Goal: Task Accomplishment & Management: Manage account settings

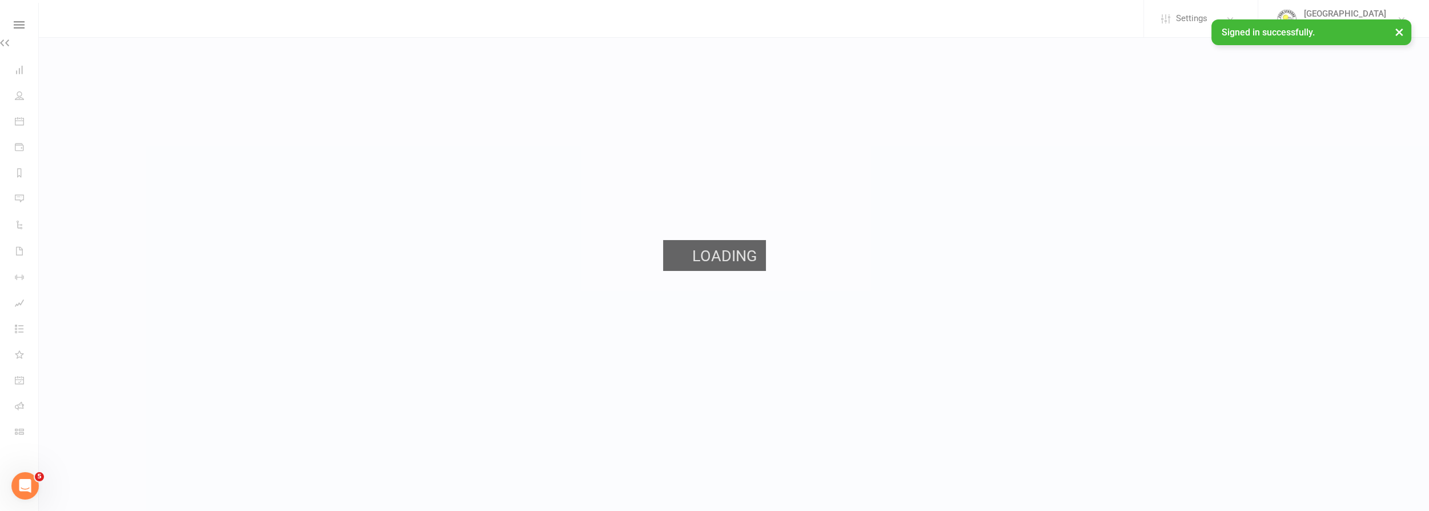
click at [1397, 31] on button "×" at bounding box center [1399, 31] width 21 height 25
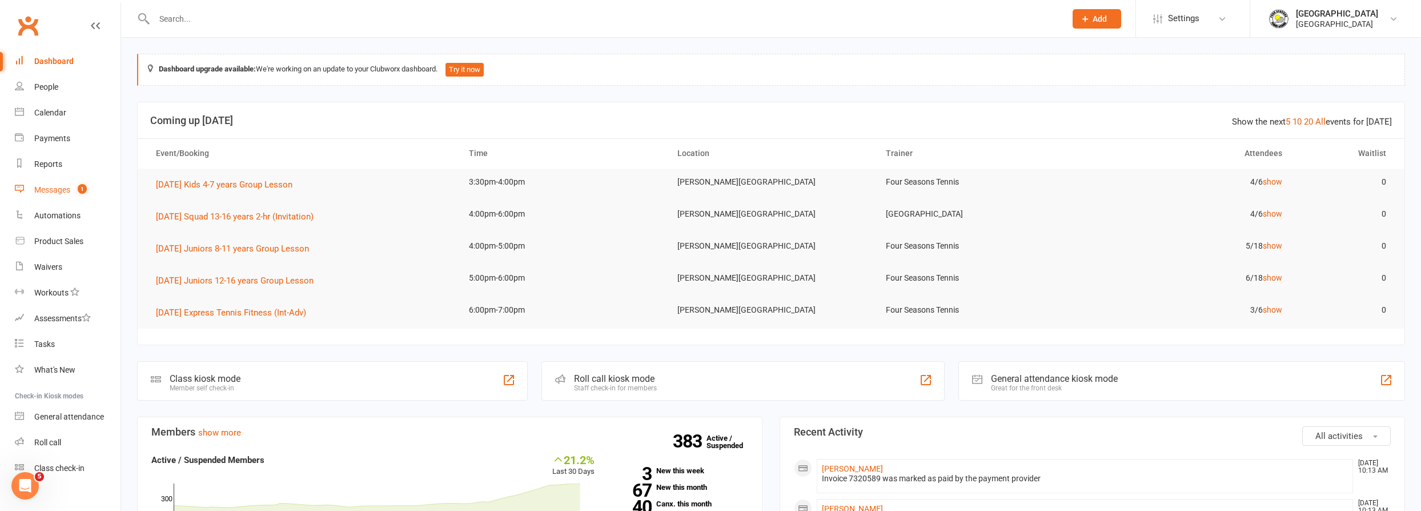
click at [63, 190] on div "Messages" at bounding box center [52, 189] width 36 height 9
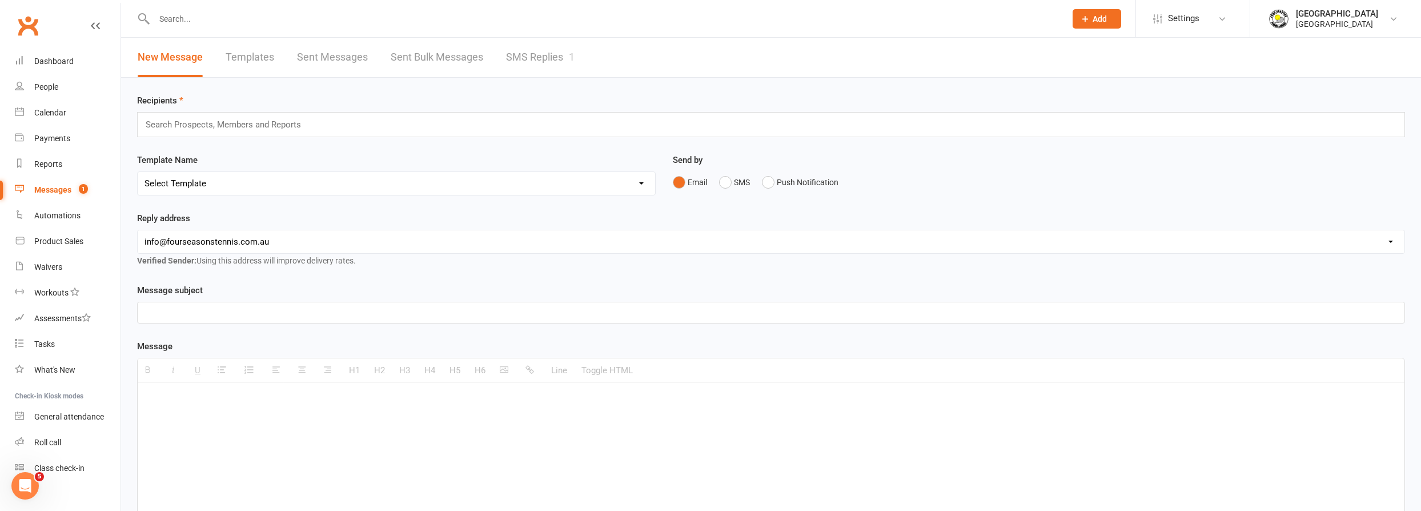
click at [521, 57] on link "SMS Replies 1" at bounding box center [540, 57] width 69 height 39
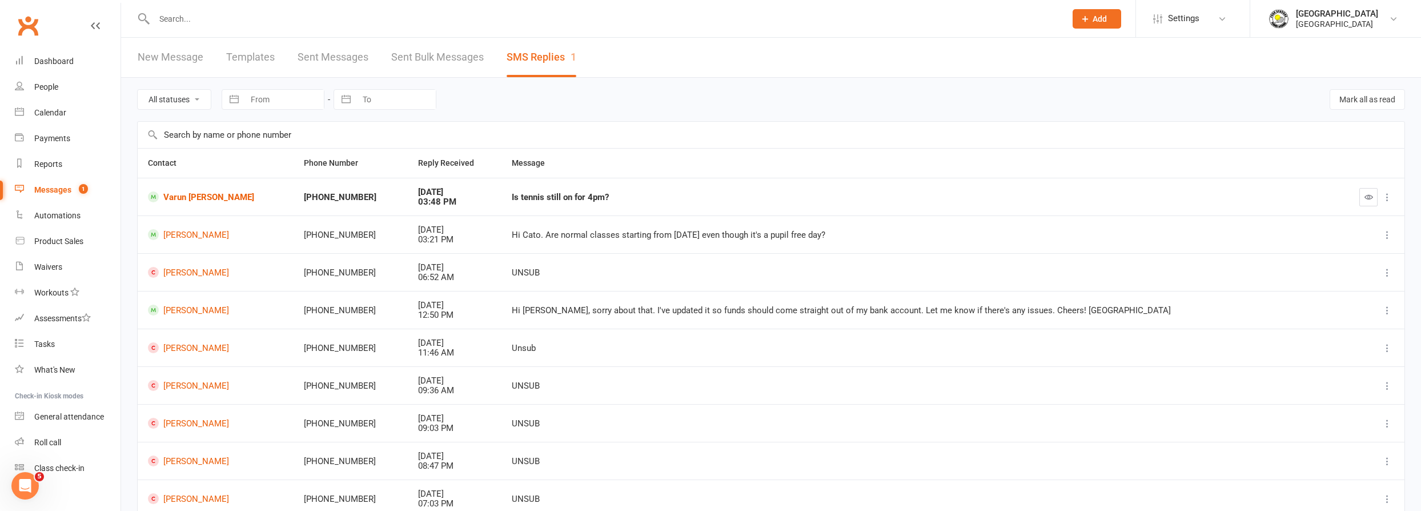
drag, startPoint x: 521, startPoint y: 57, endPoint x: 696, endPoint y: 62, distance: 174.8
click at [696, 62] on header "New Message Templates Sent Messages Sent Bulk Messages SMS Replies 1" at bounding box center [771, 58] width 1300 height 40
drag, startPoint x: 444, startPoint y: 201, endPoint x: 347, endPoint y: 196, distance: 97.8
click at [347, 196] on div "+61449926231" at bounding box center [351, 197] width 94 height 10
drag, startPoint x: 444, startPoint y: 202, endPoint x: 341, endPoint y: 188, distance: 104.3
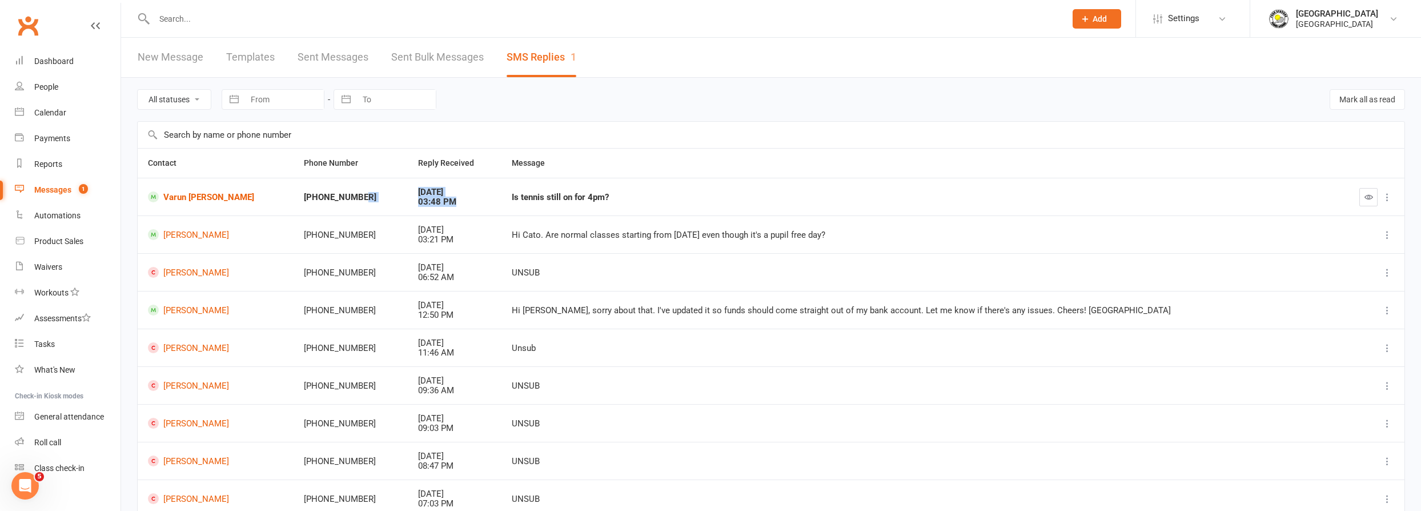
click at [357, 191] on tr "Varun Shrilal +61449926231 Oct 12, 2025 03:48 PM Is tennis still on for 4pm?" at bounding box center [771, 197] width 1267 height 38
click at [251, 193] on link "Varun Shrilal" at bounding box center [215, 196] width 135 height 11
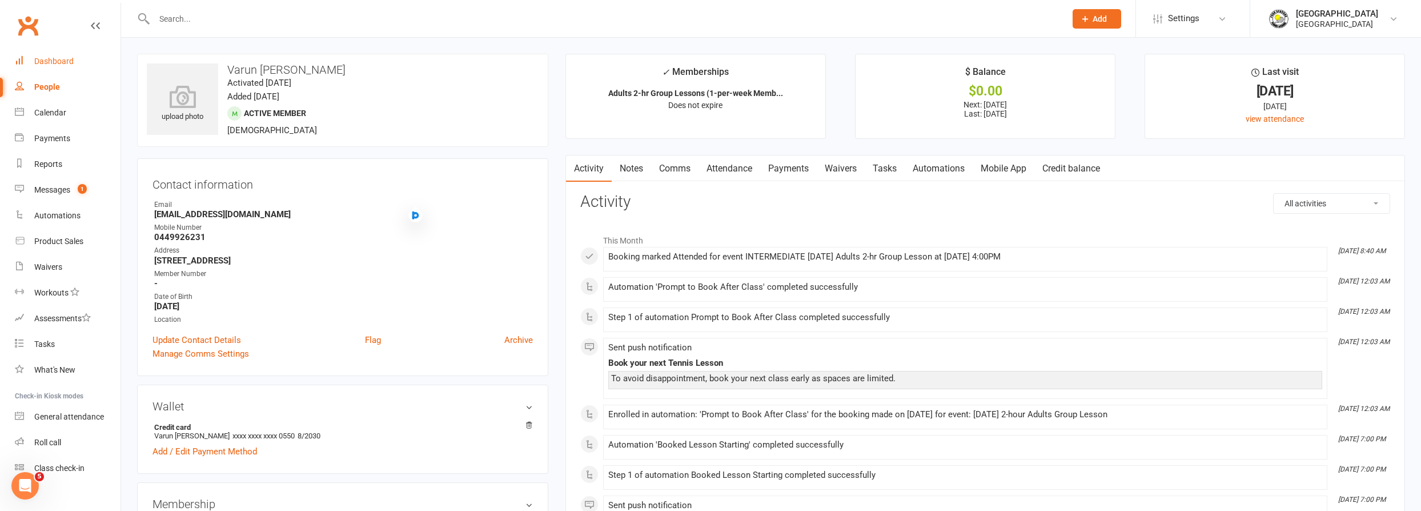
click at [54, 61] on div "Dashboard" at bounding box center [53, 61] width 39 height 9
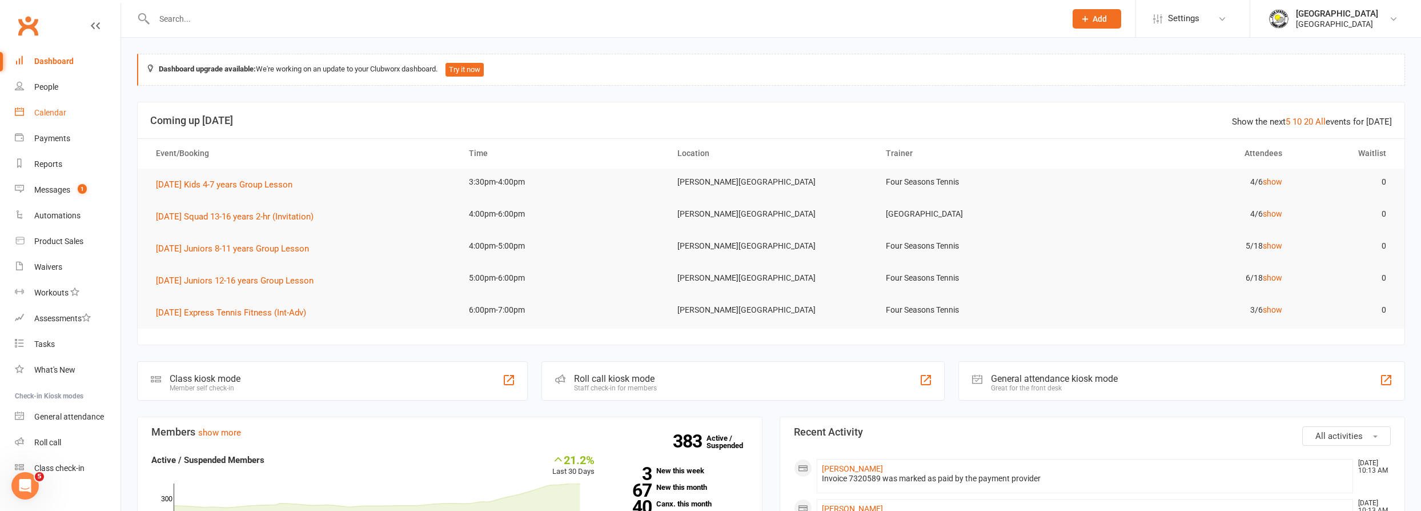
click at [51, 115] on div "Calendar" at bounding box center [50, 112] width 32 height 9
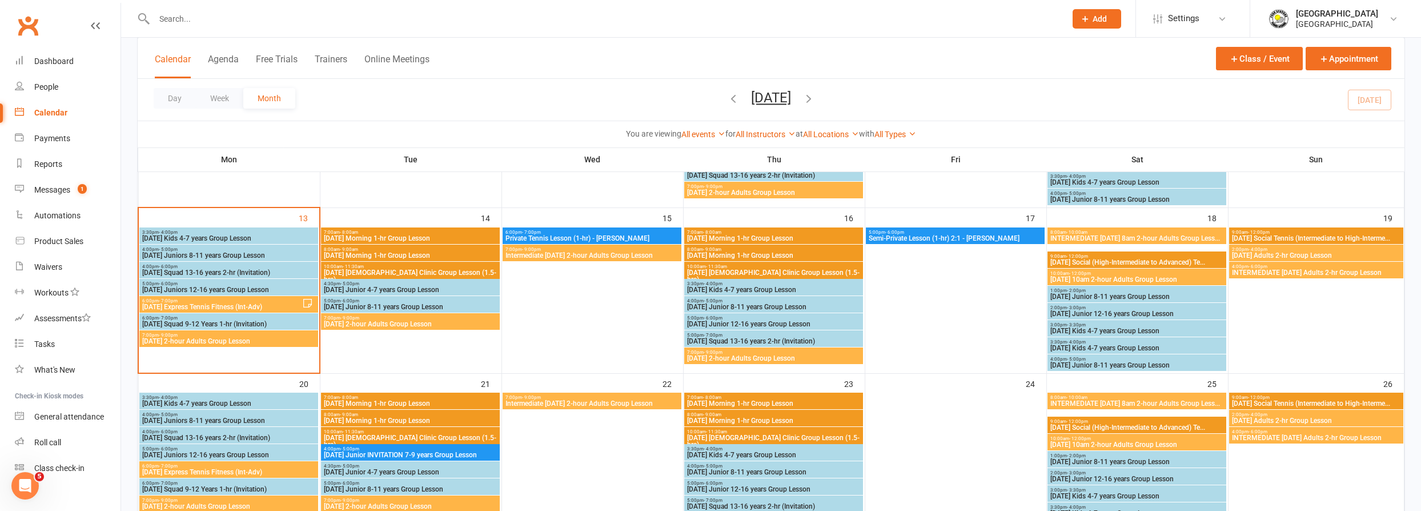
scroll to position [363, 0]
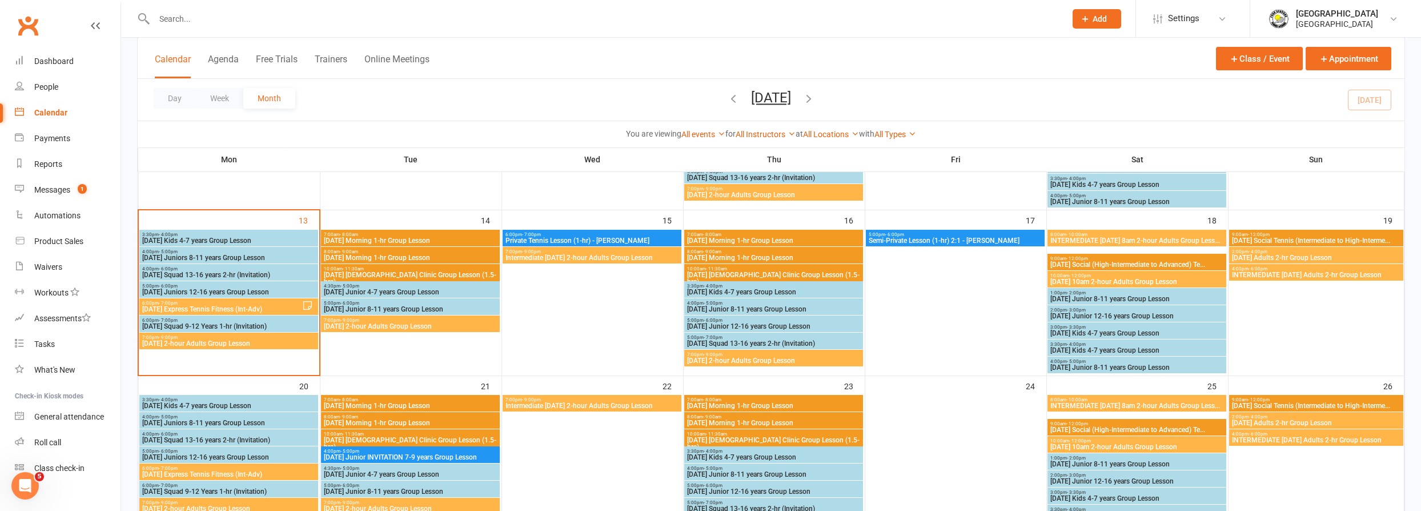
click at [461, 235] on span "7:00am - 8:00am" at bounding box center [410, 234] width 174 height 5
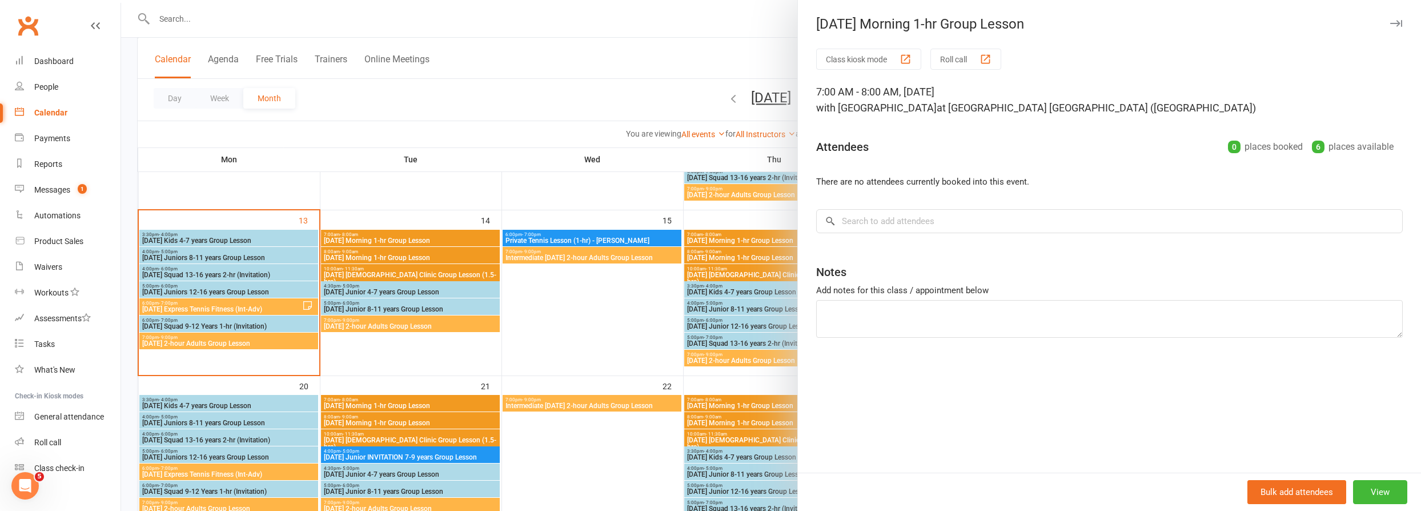
click at [411, 241] on div at bounding box center [771, 255] width 1300 height 511
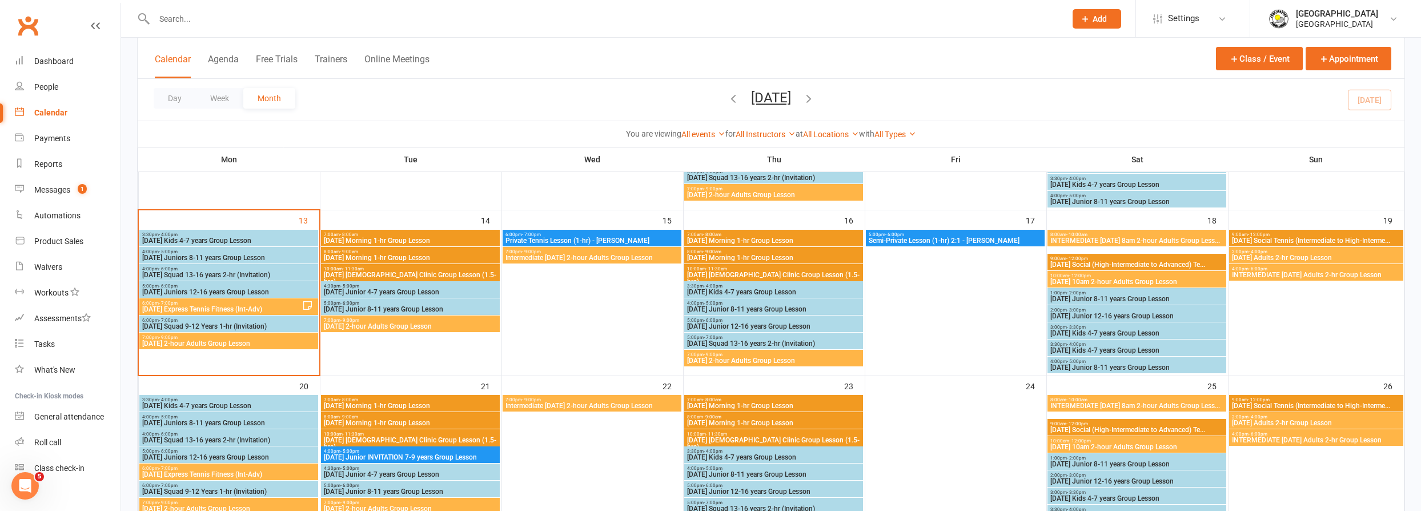
click at [415, 249] on span "8:00am - 9:00am" at bounding box center [410, 251] width 174 height 5
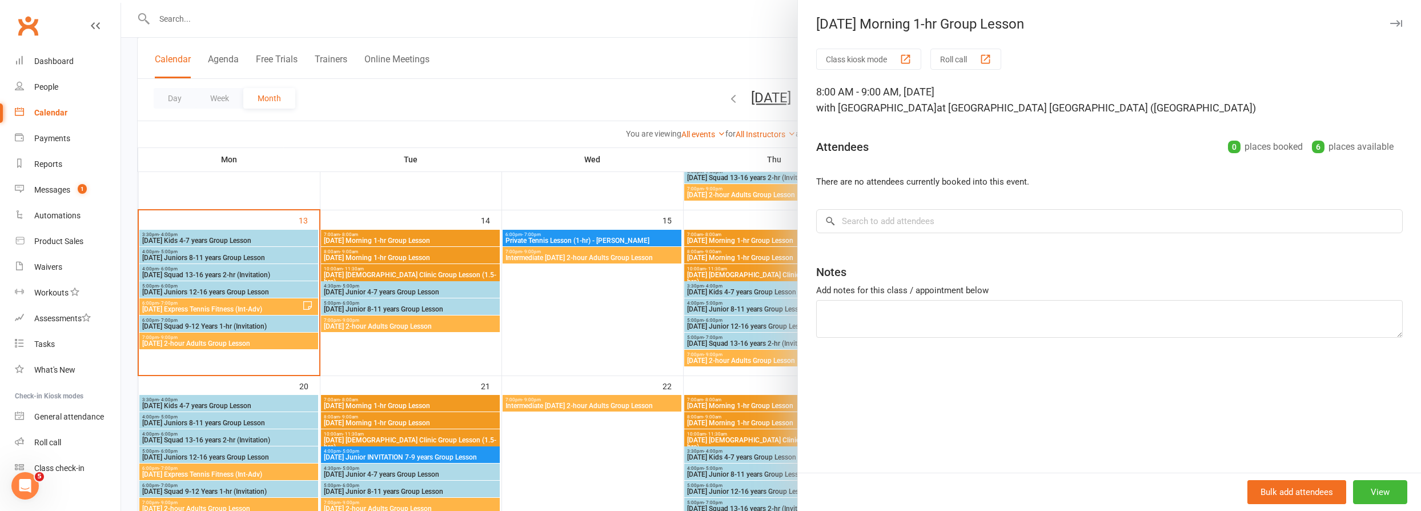
click at [415, 267] on div at bounding box center [771, 255] width 1300 height 511
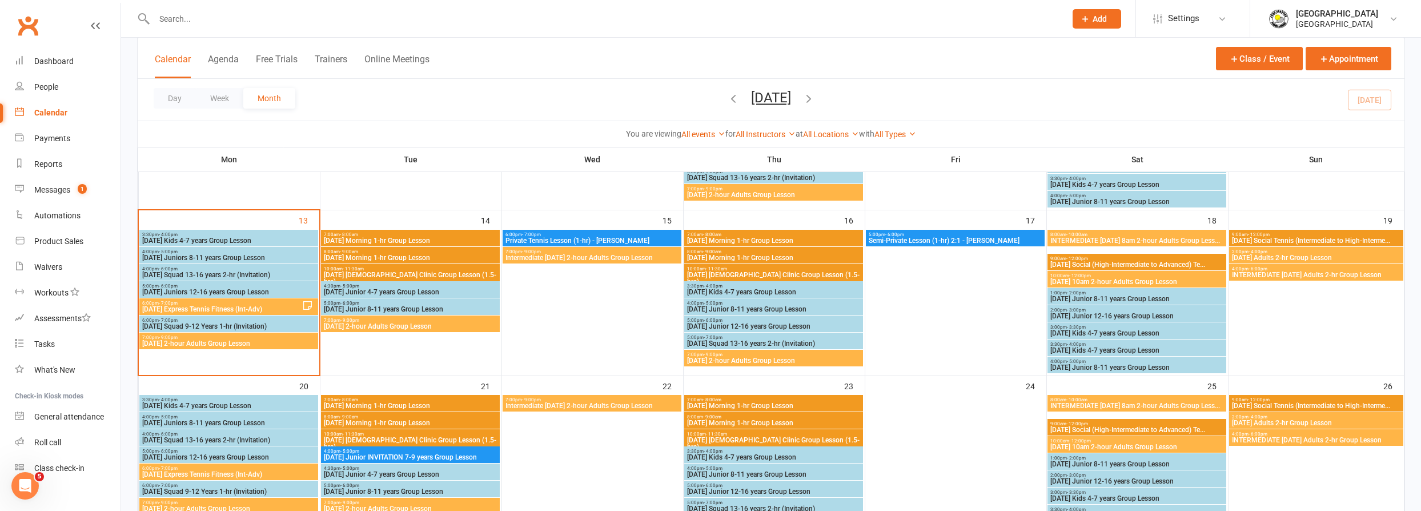
click at [417, 274] on span "Tuesday Ladies Clinic Group Lesson (1.5-hrs)" at bounding box center [410, 278] width 174 height 14
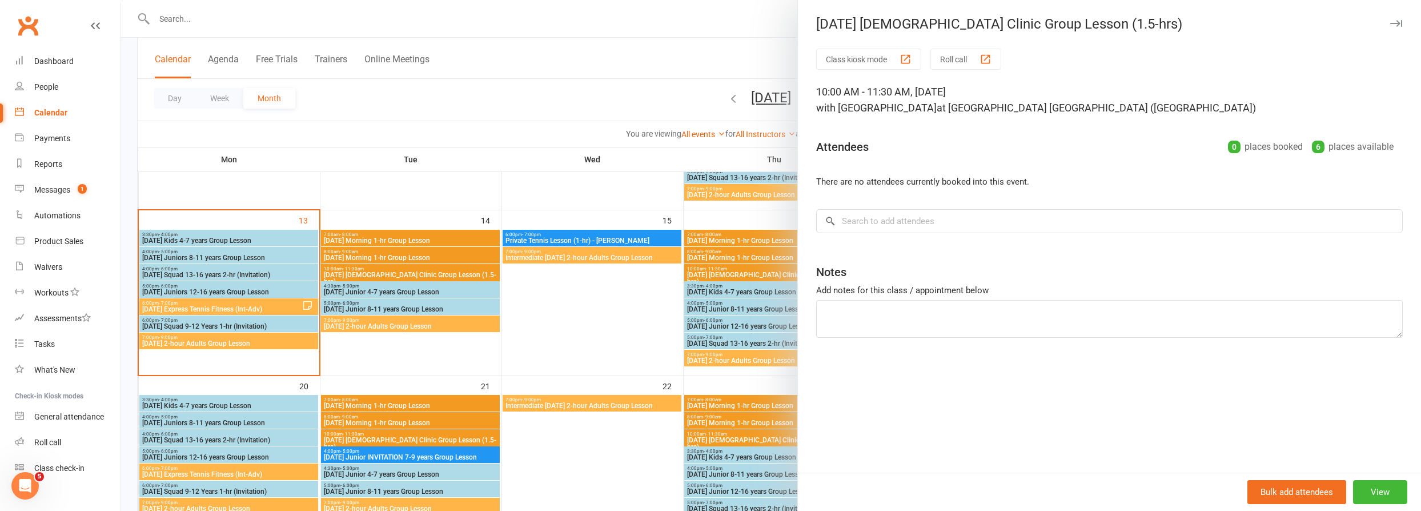
click at [417, 274] on div at bounding box center [771, 255] width 1300 height 511
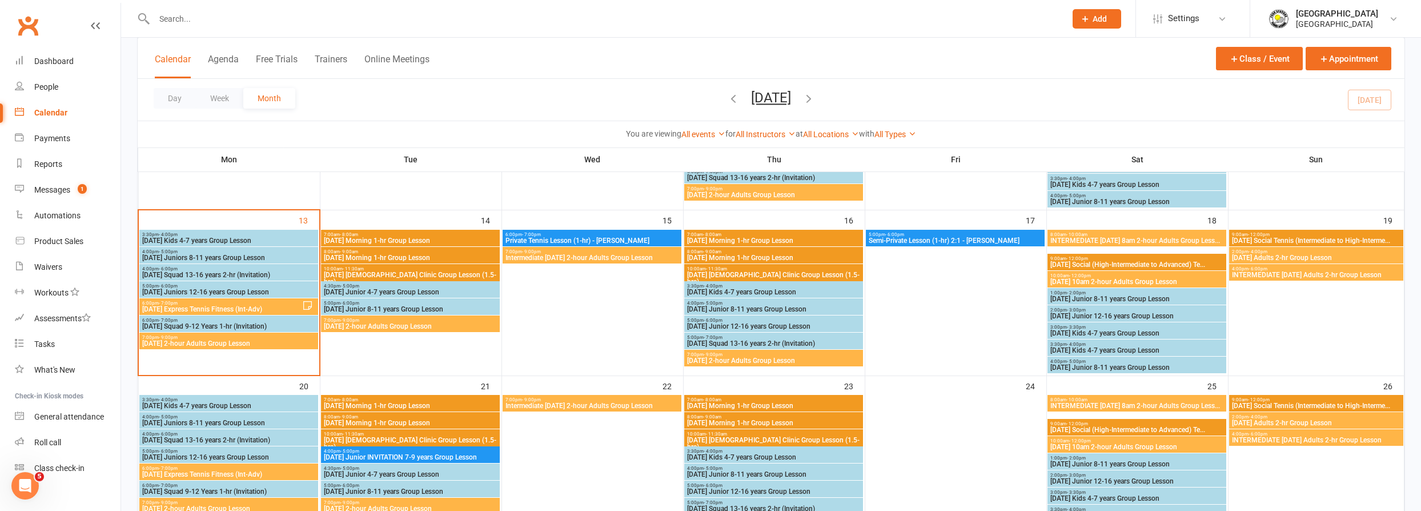
click at [440, 232] on span "7:00am - 8:00am" at bounding box center [410, 234] width 174 height 5
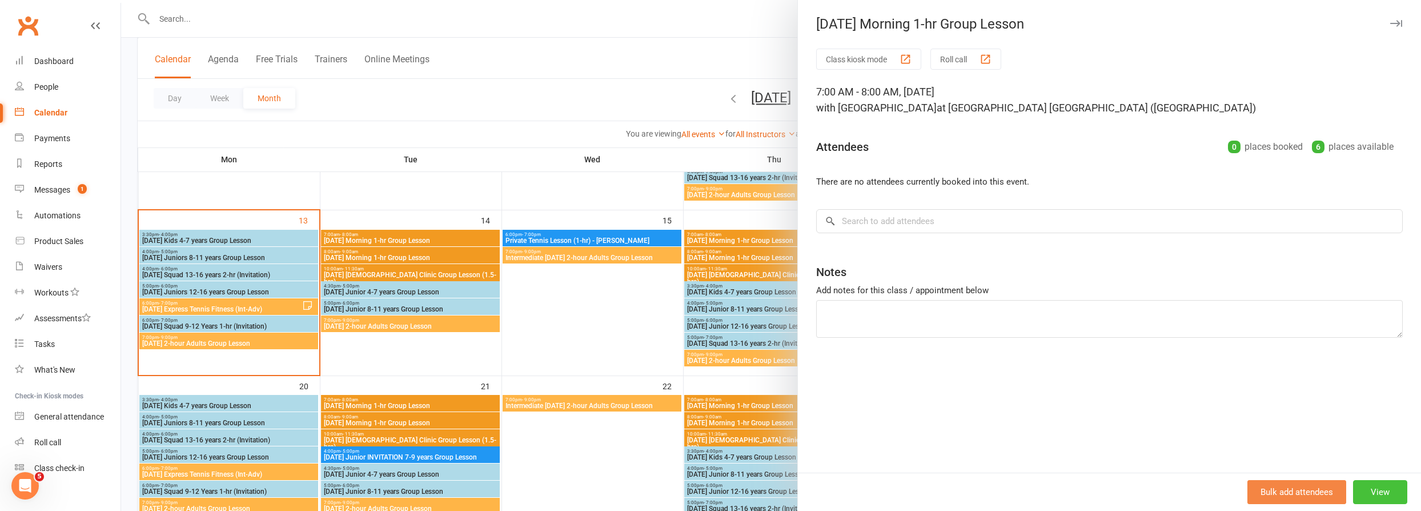
click at [1368, 488] on button "View" at bounding box center [1380, 492] width 54 height 24
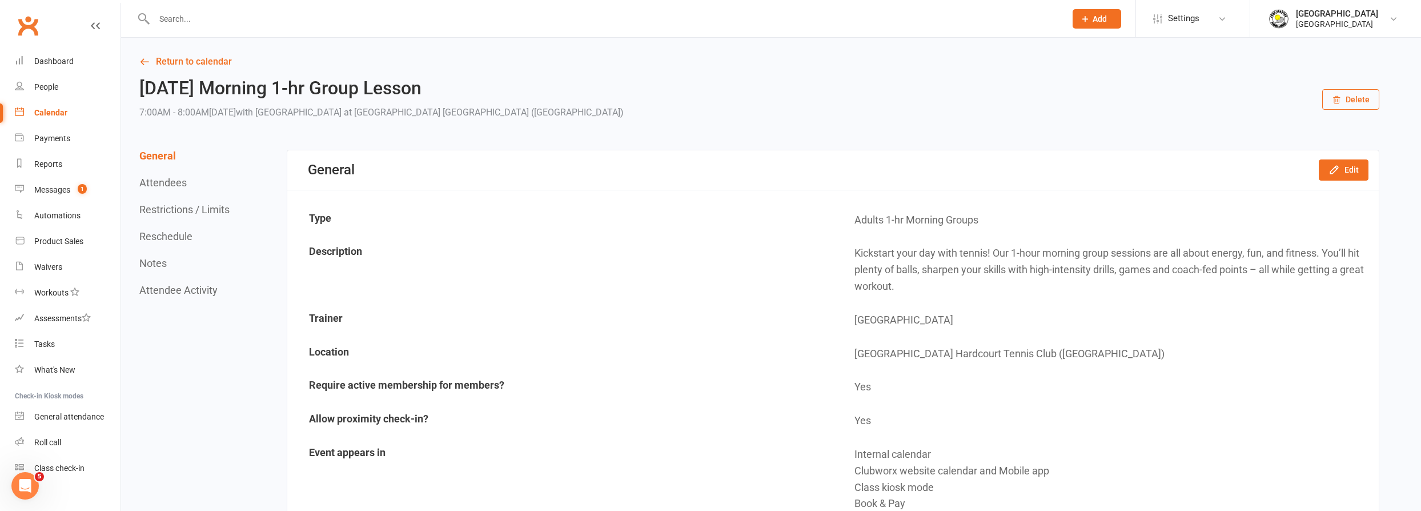
click at [1361, 106] on button "Delete" at bounding box center [1350, 99] width 57 height 21
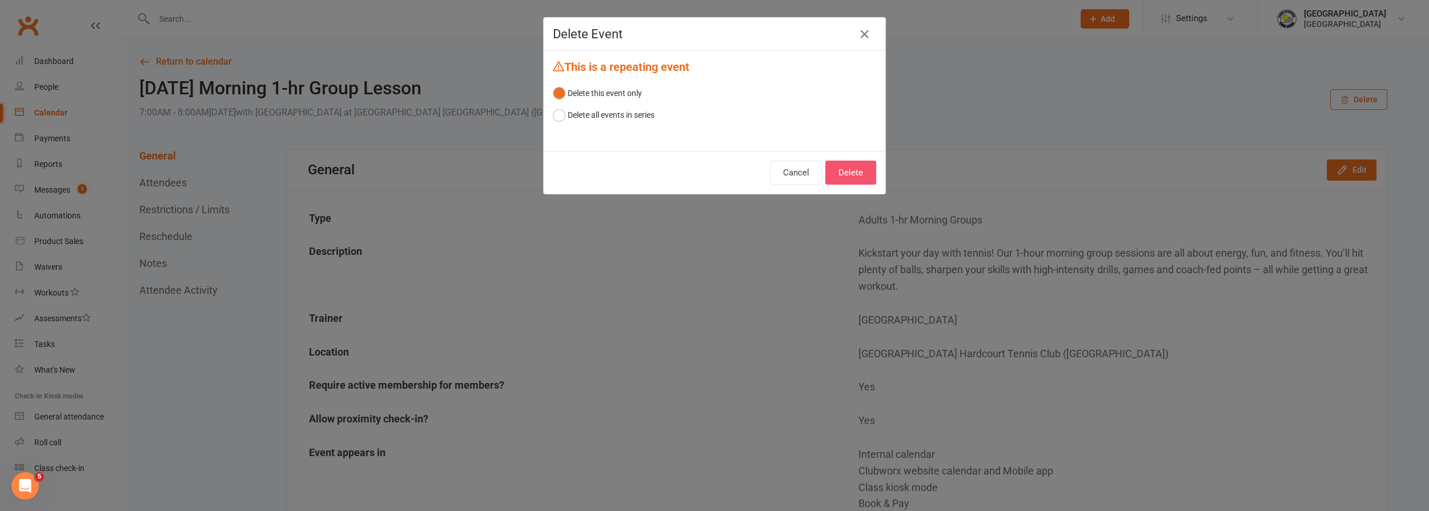
click at [828, 168] on button "Delete" at bounding box center [850, 172] width 51 height 24
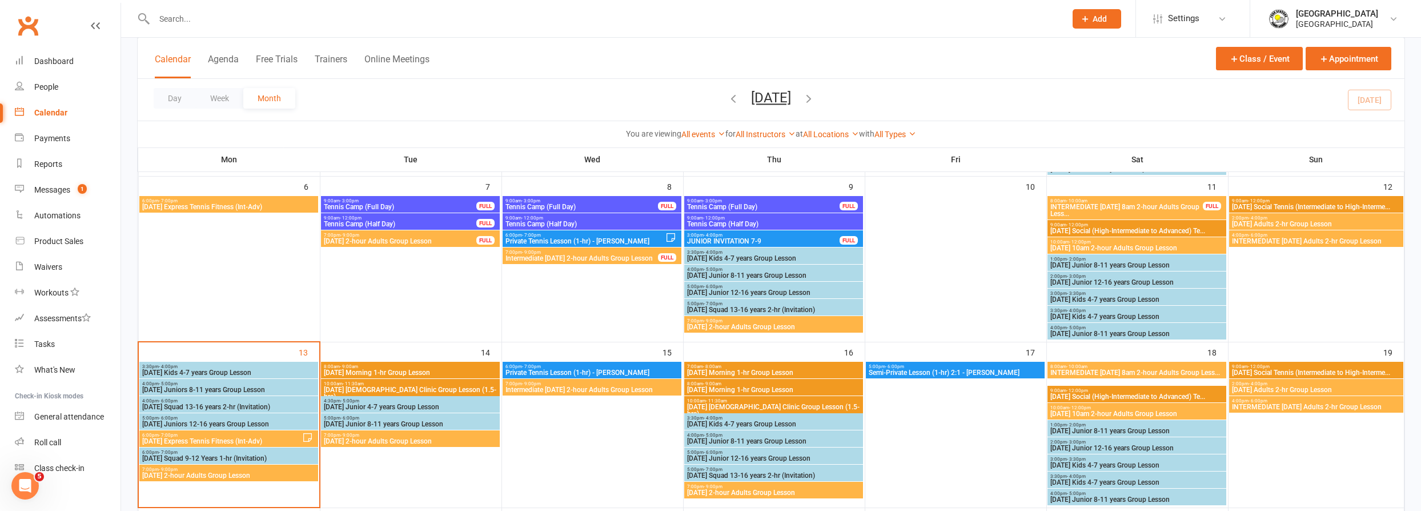
scroll to position [311, 0]
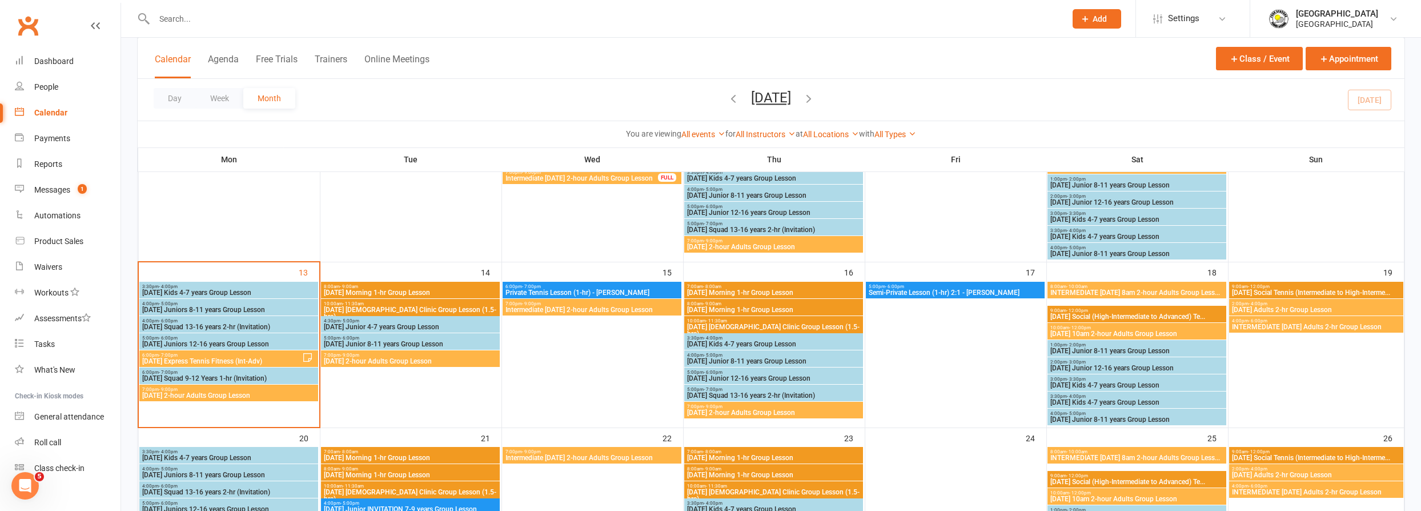
click at [463, 292] on span "Tuesday Morning 1-hr Group Lesson" at bounding box center [410, 292] width 174 height 7
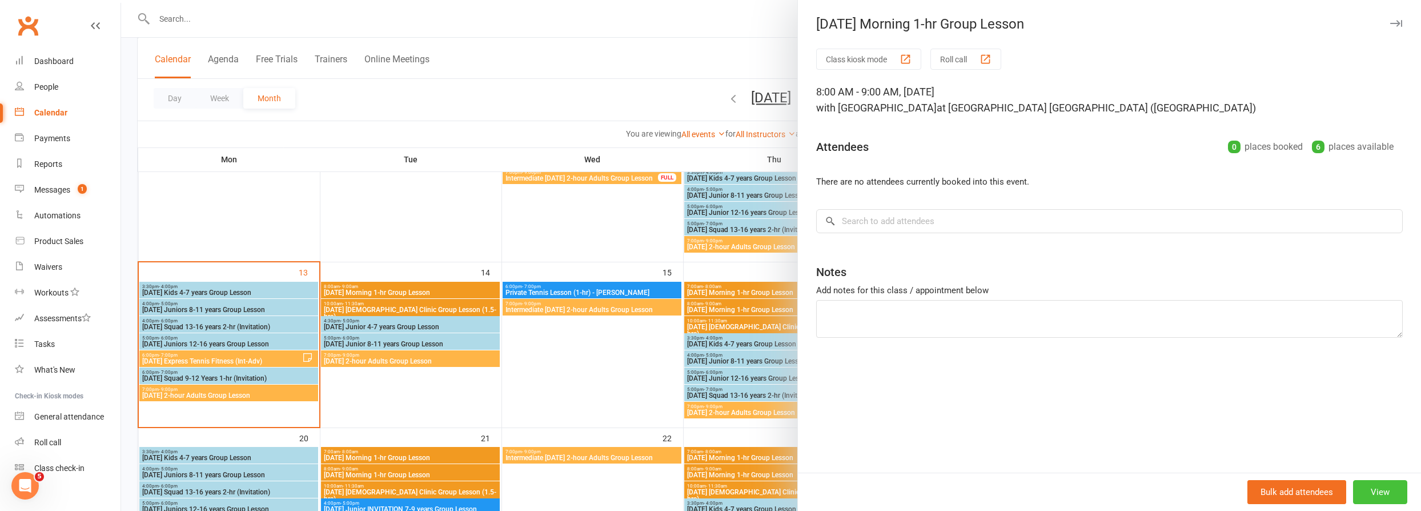
click at [1374, 486] on button "View" at bounding box center [1380, 492] width 54 height 24
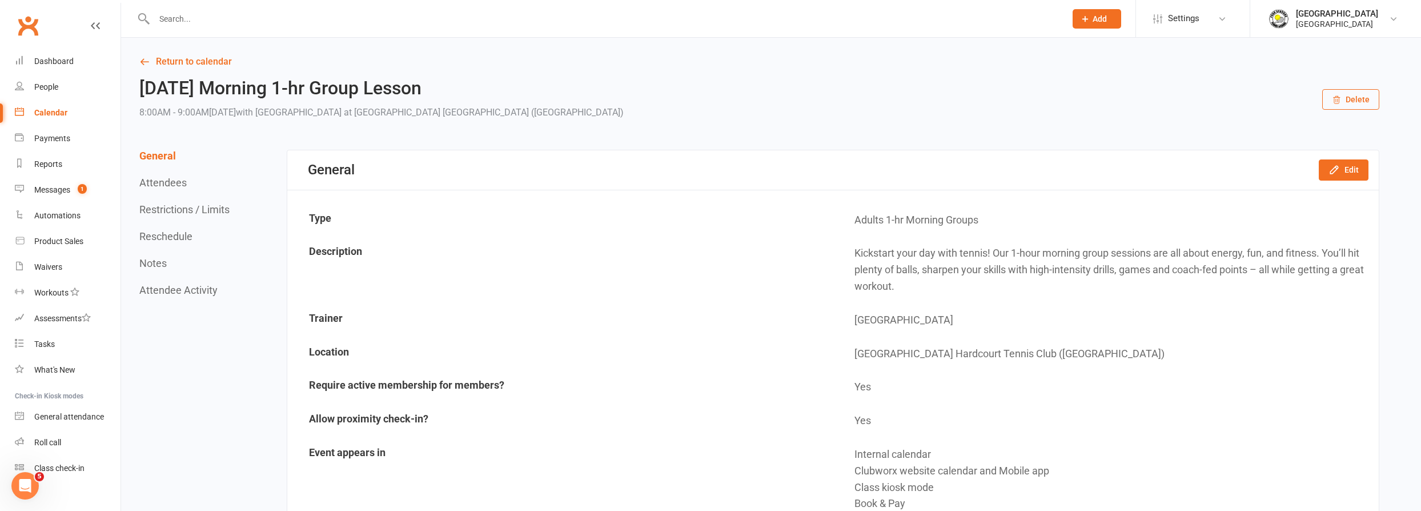
click at [1338, 86] on div "Tuesday Morning 1-hr Group Lesson 8:00AM - 9:00AM, Tuesday October 14, 2025 wit…" at bounding box center [759, 99] width 1240 height 42
click at [1345, 91] on button "Delete" at bounding box center [1350, 99] width 57 height 21
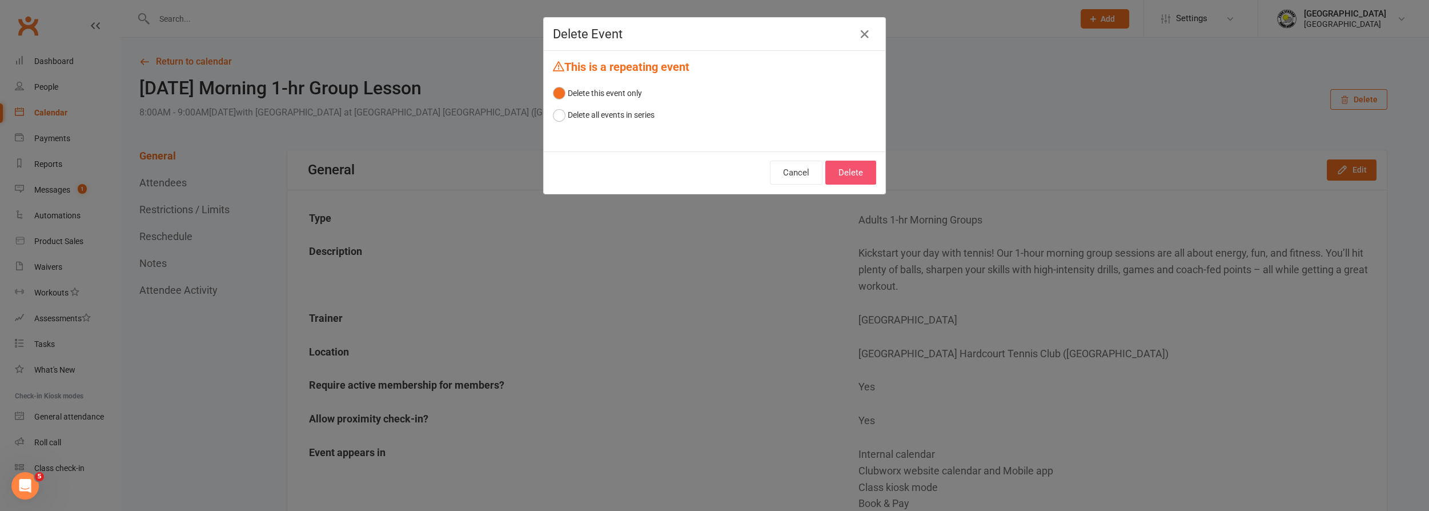
click at [828, 176] on button "Delete" at bounding box center [850, 172] width 51 height 24
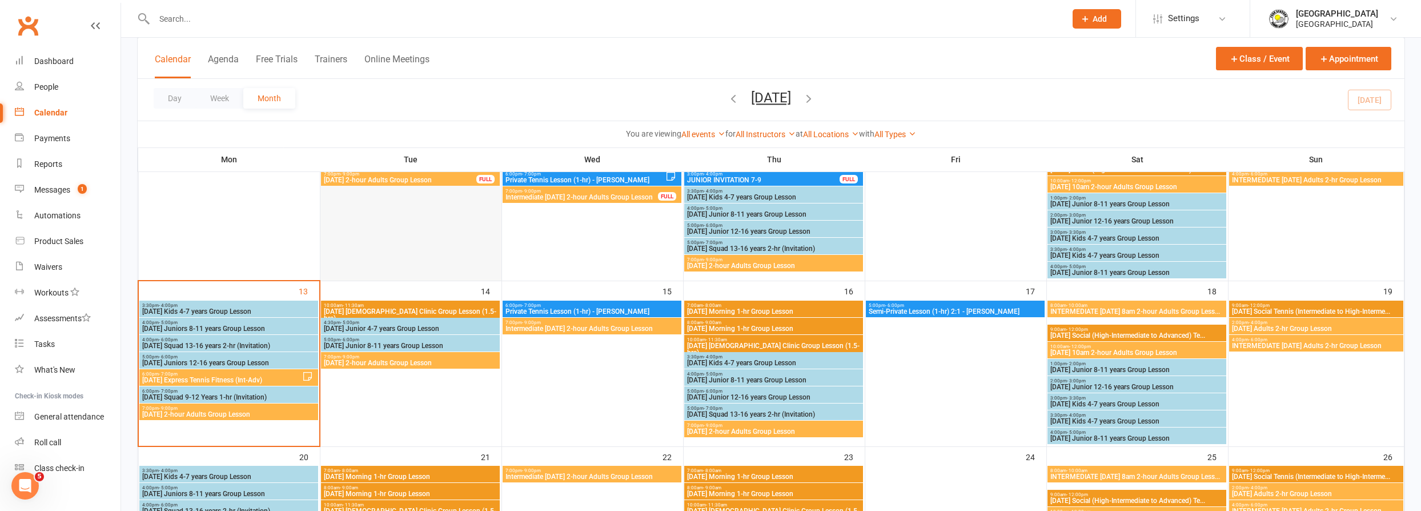
scroll to position [363, 0]
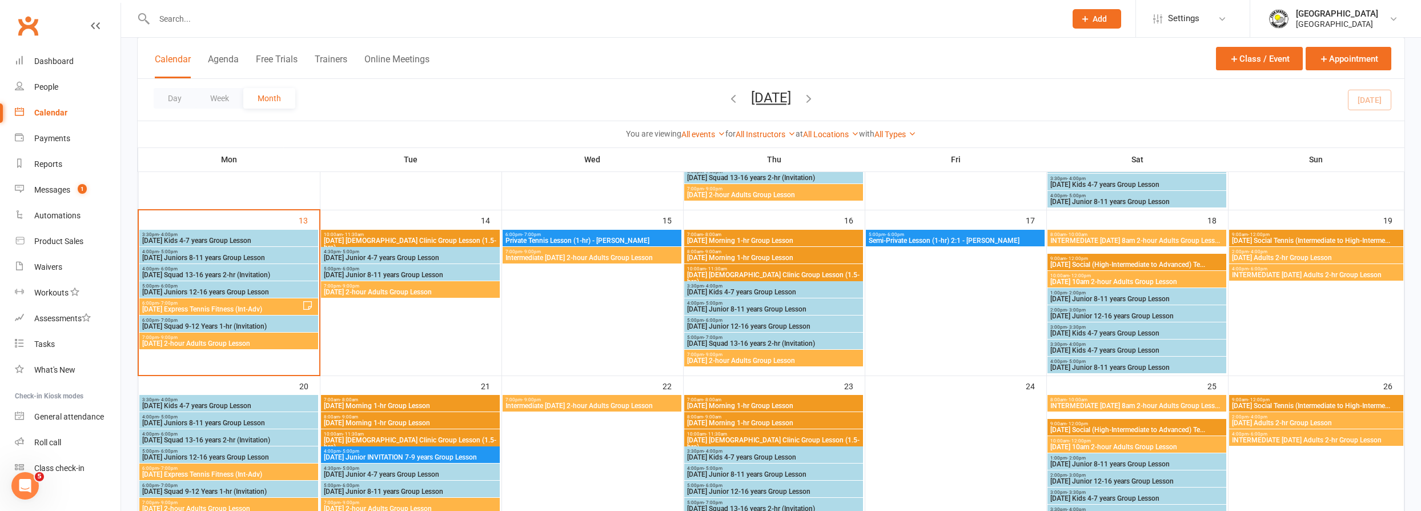
click at [442, 240] on span "Tuesday Ladies Clinic Group Lesson (1.5-hrs)" at bounding box center [410, 244] width 174 height 14
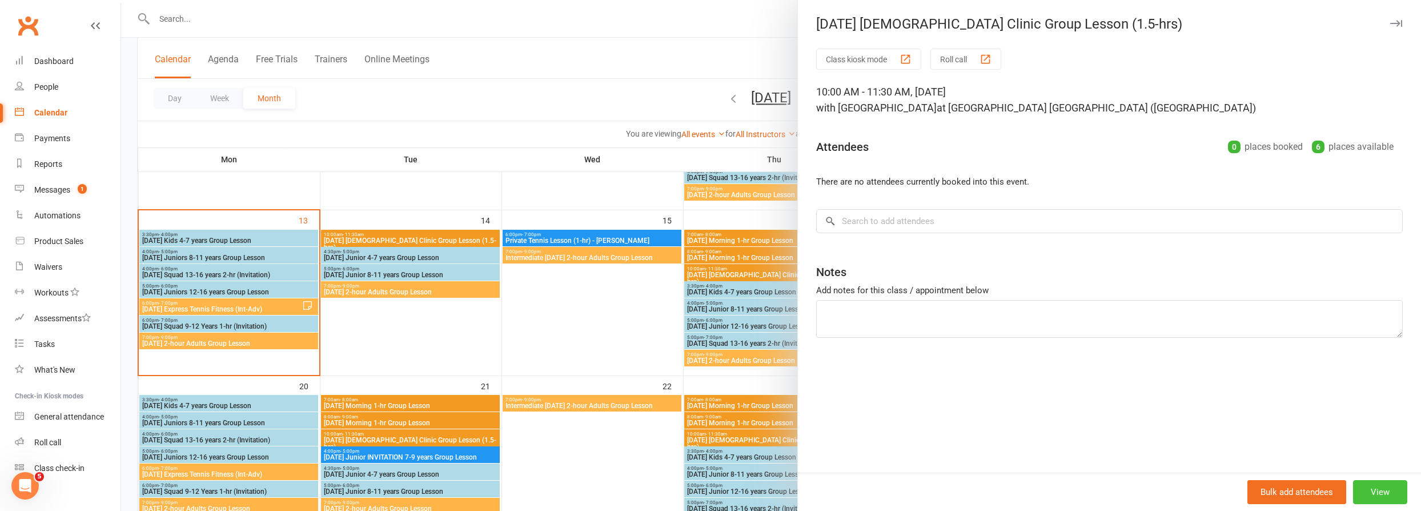
click at [1373, 491] on button "View" at bounding box center [1380, 492] width 54 height 24
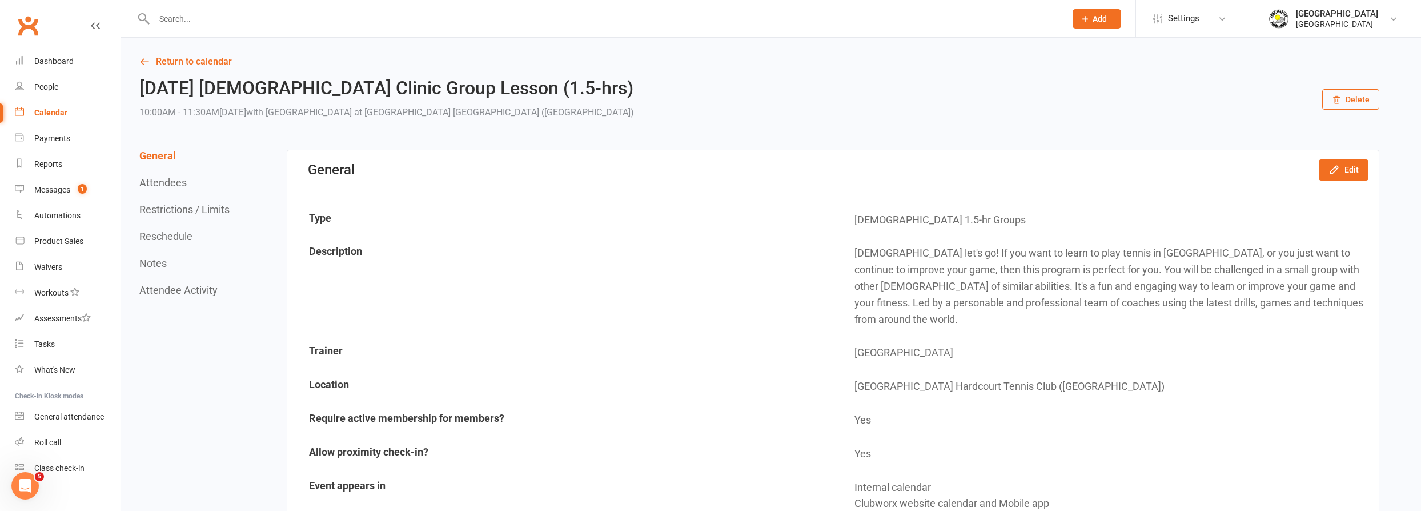
click at [1346, 95] on button "Delete" at bounding box center [1350, 99] width 57 height 21
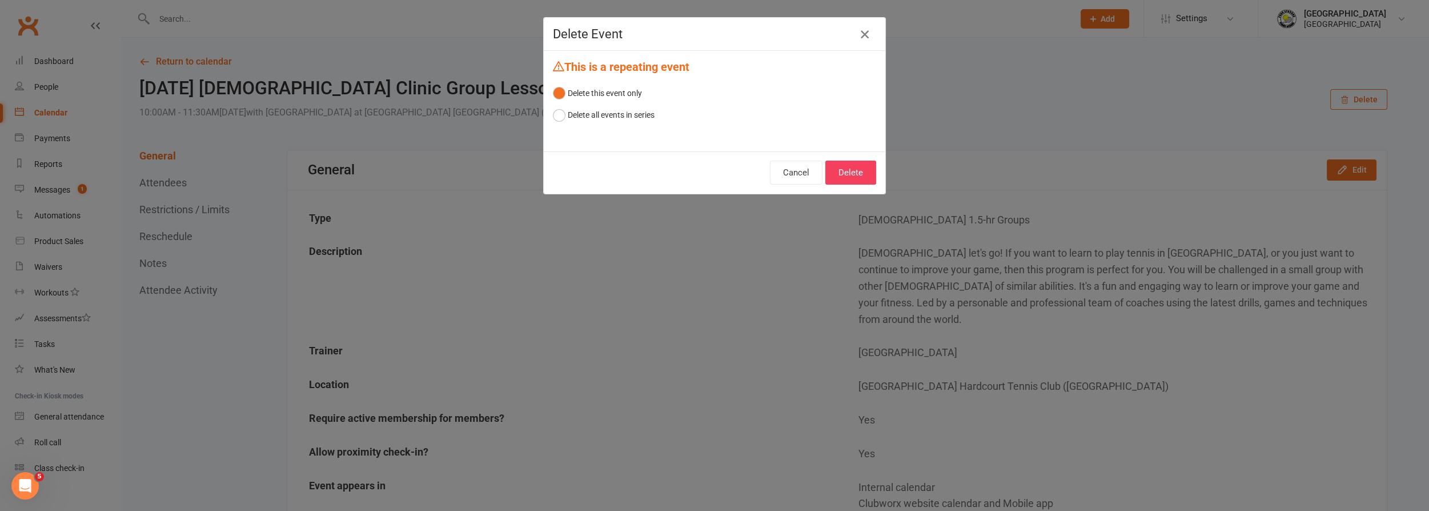
click at [859, 43] on div "Delete Event" at bounding box center [715, 34] width 342 height 33
click at [859, 33] on icon "button" at bounding box center [865, 34] width 14 height 14
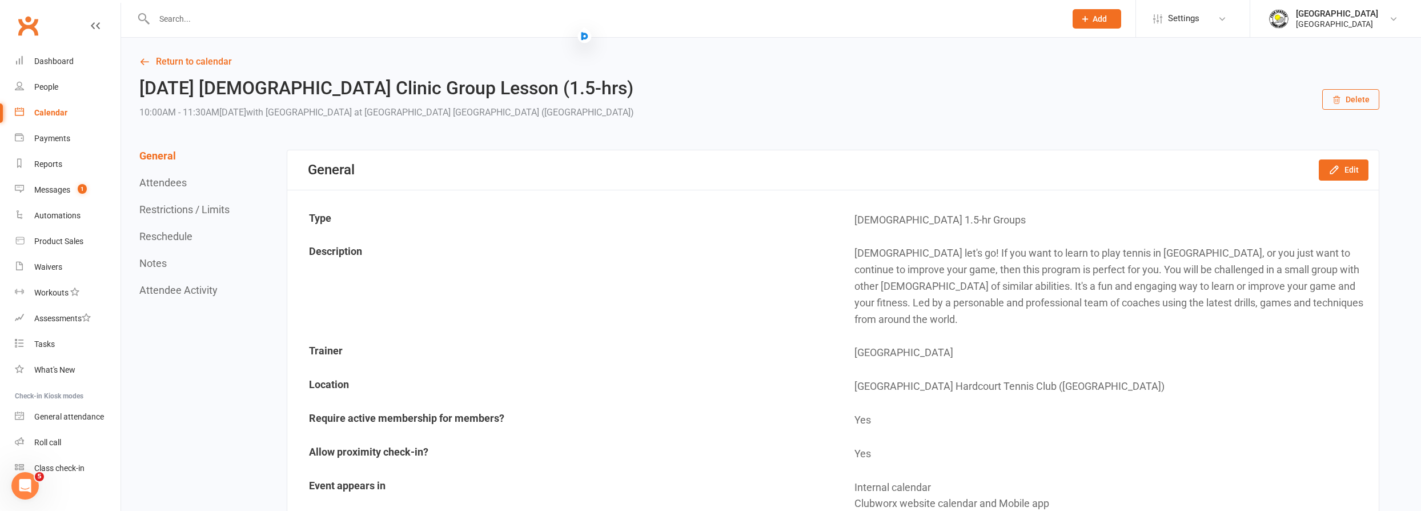
click at [1340, 97] on icon "button" at bounding box center [1336, 99] width 9 height 9
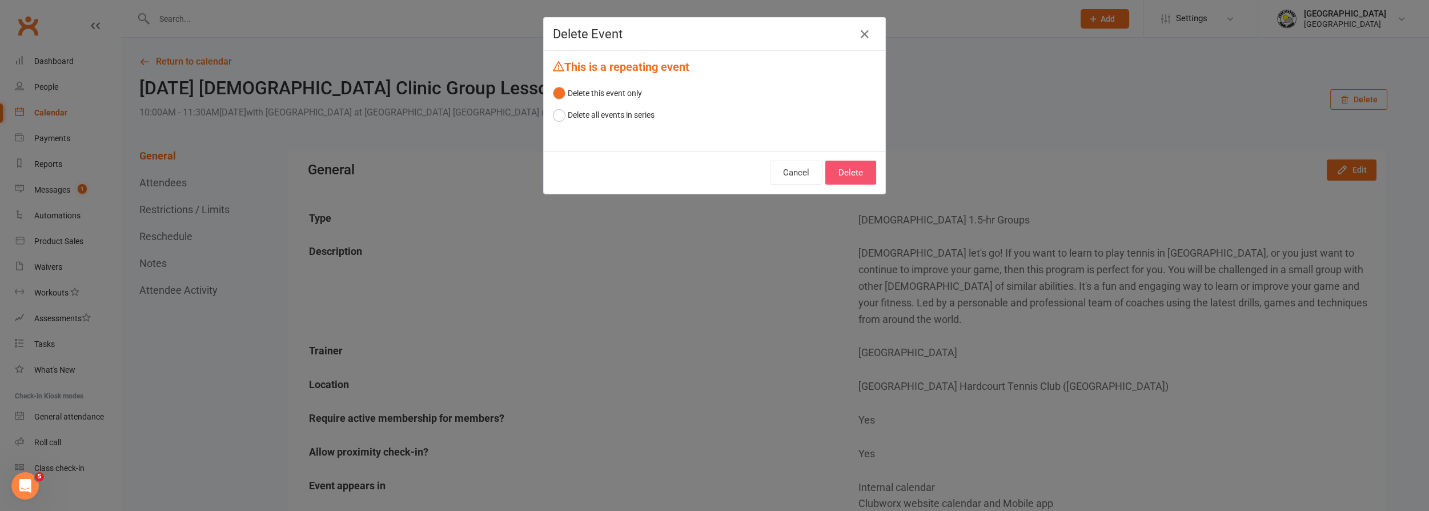
click at [838, 171] on button "Delete" at bounding box center [850, 172] width 51 height 24
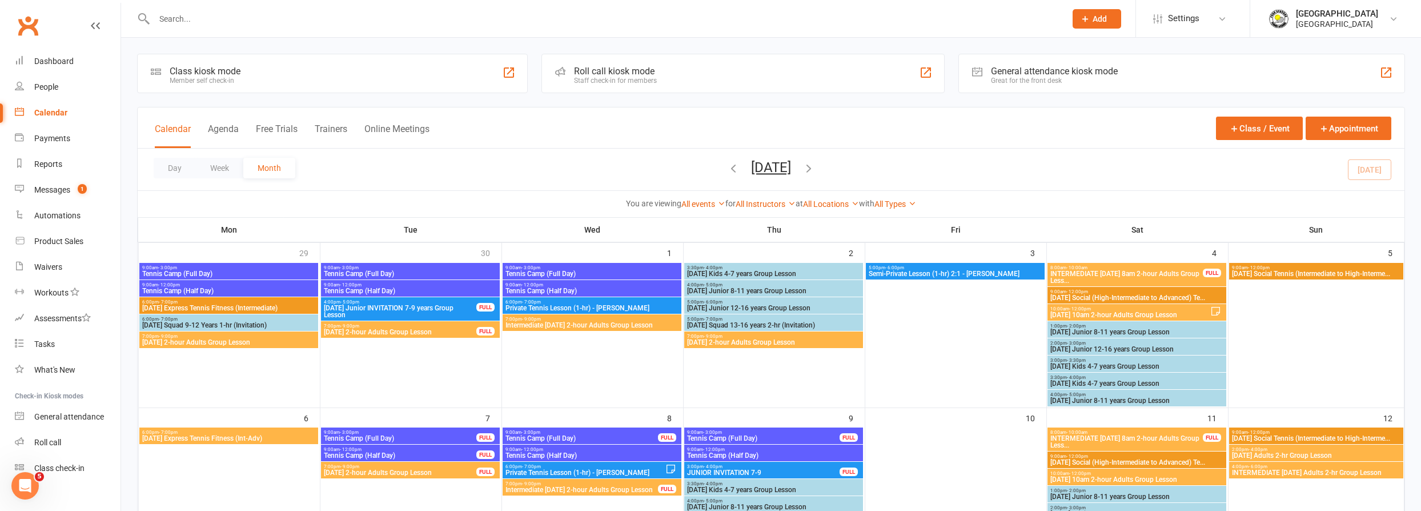
scroll to position [207, 0]
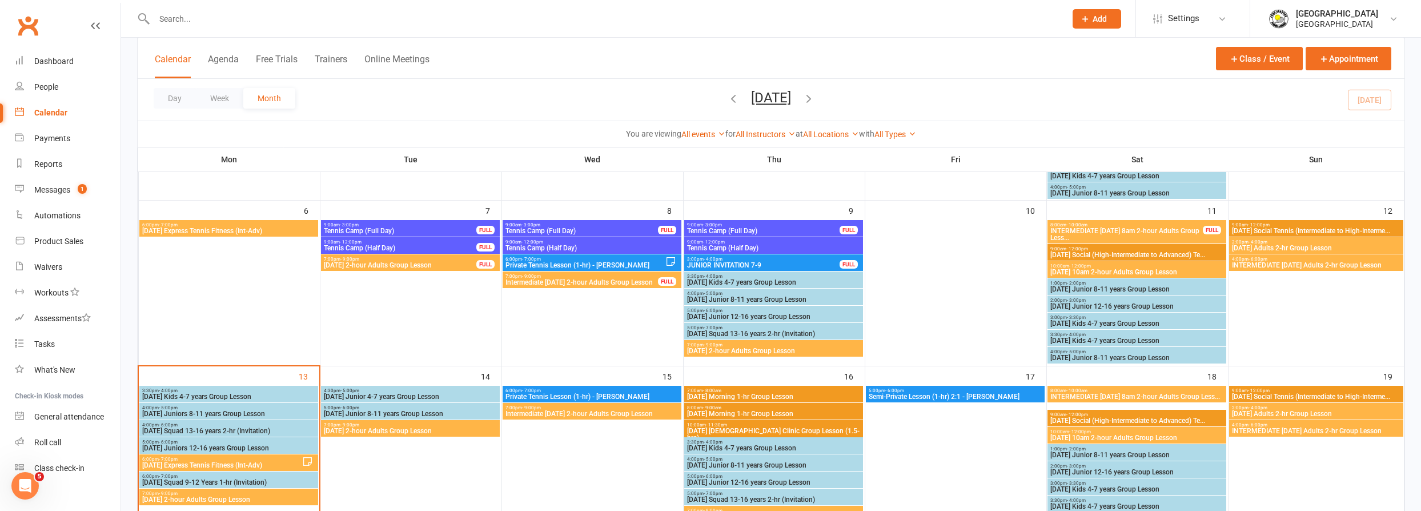
click at [824, 399] on div "7:00am - 8:00am Thursday Morning 1-hr Group Lesson" at bounding box center [773, 393] width 179 height 17
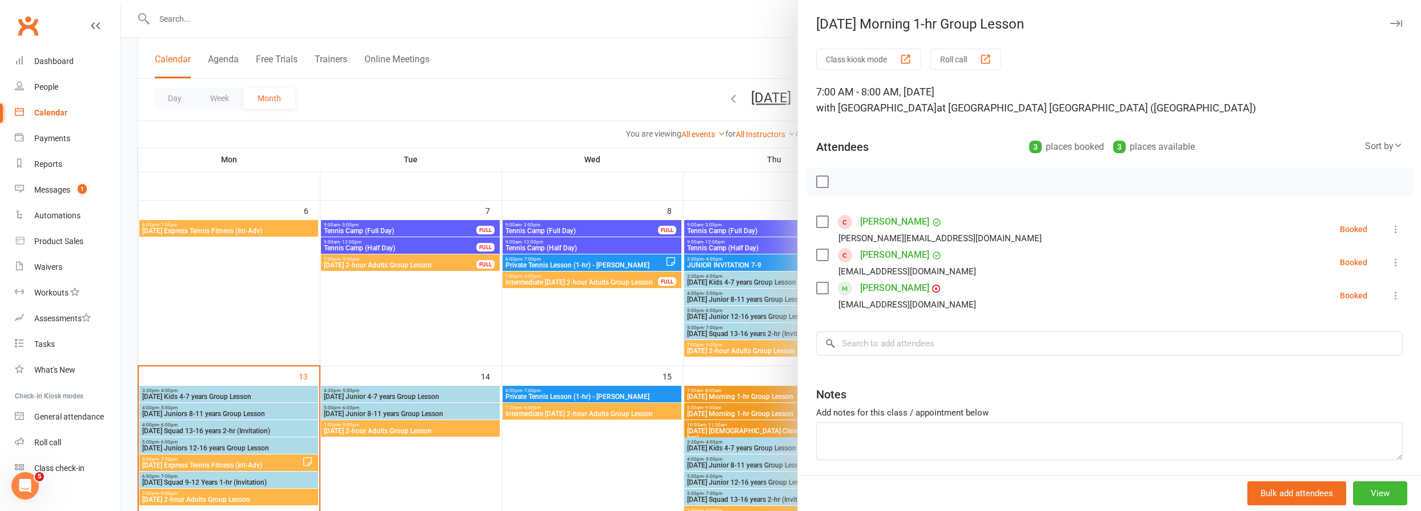
click at [786, 401] on div at bounding box center [771, 255] width 1300 height 511
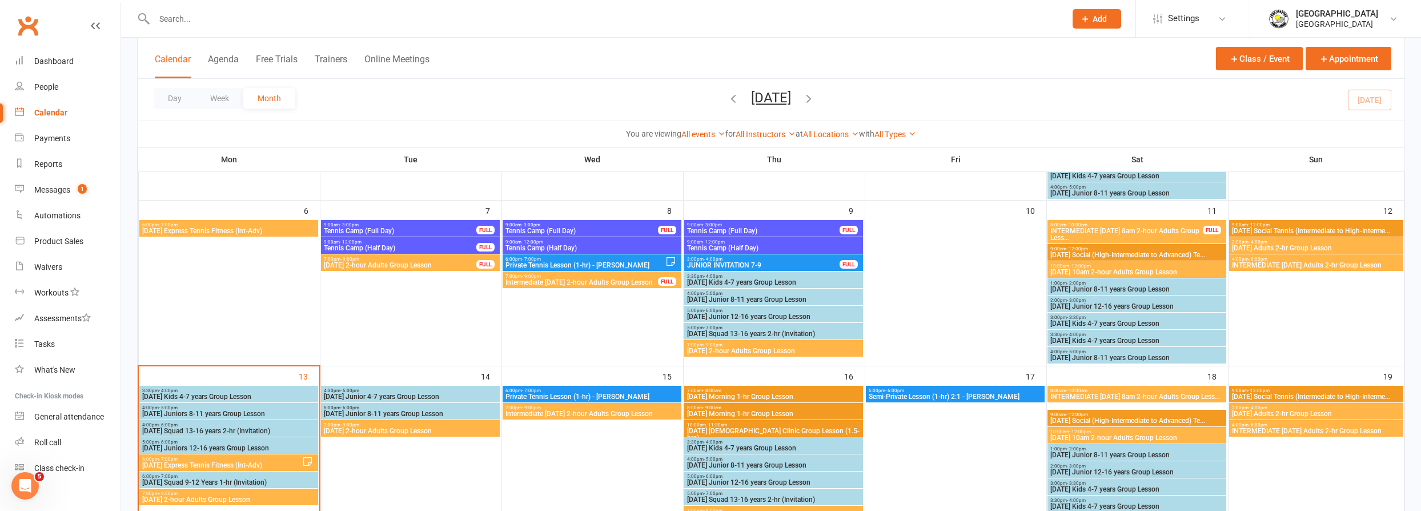
click at [792, 413] on span "Thursday Morning 1-hr Group Lesson" at bounding box center [773, 413] width 174 height 7
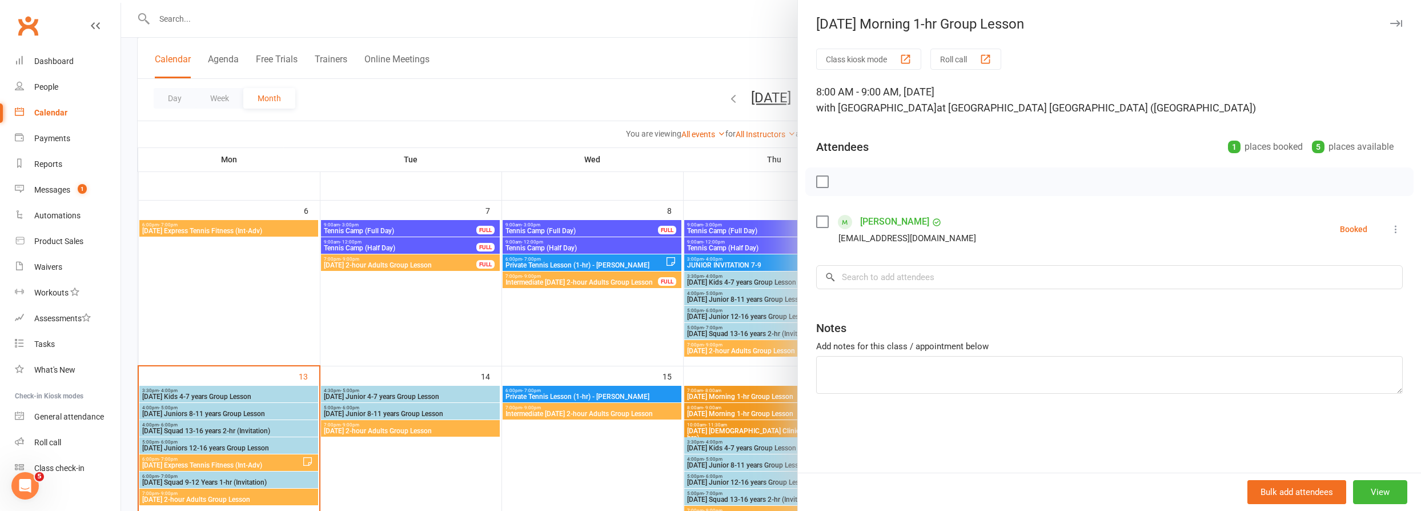
click at [774, 413] on div at bounding box center [771, 255] width 1300 height 511
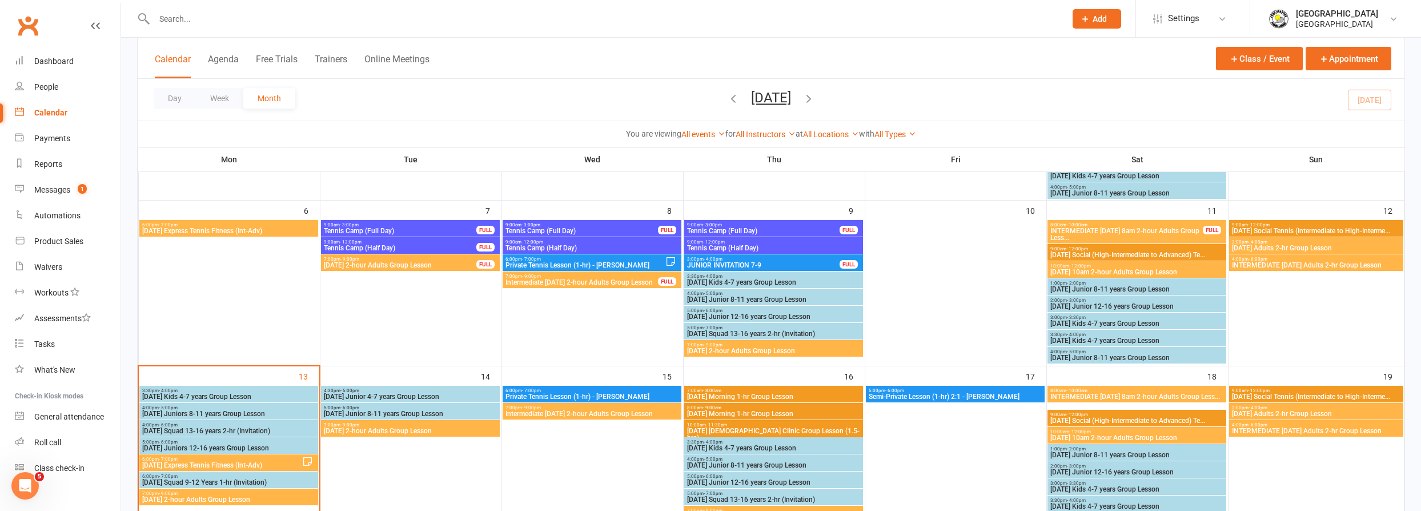
click at [780, 427] on span "Thursday Ladies Clinic Group Lesson (1.5-hrs)" at bounding box center [773, 434] width 174 height 14
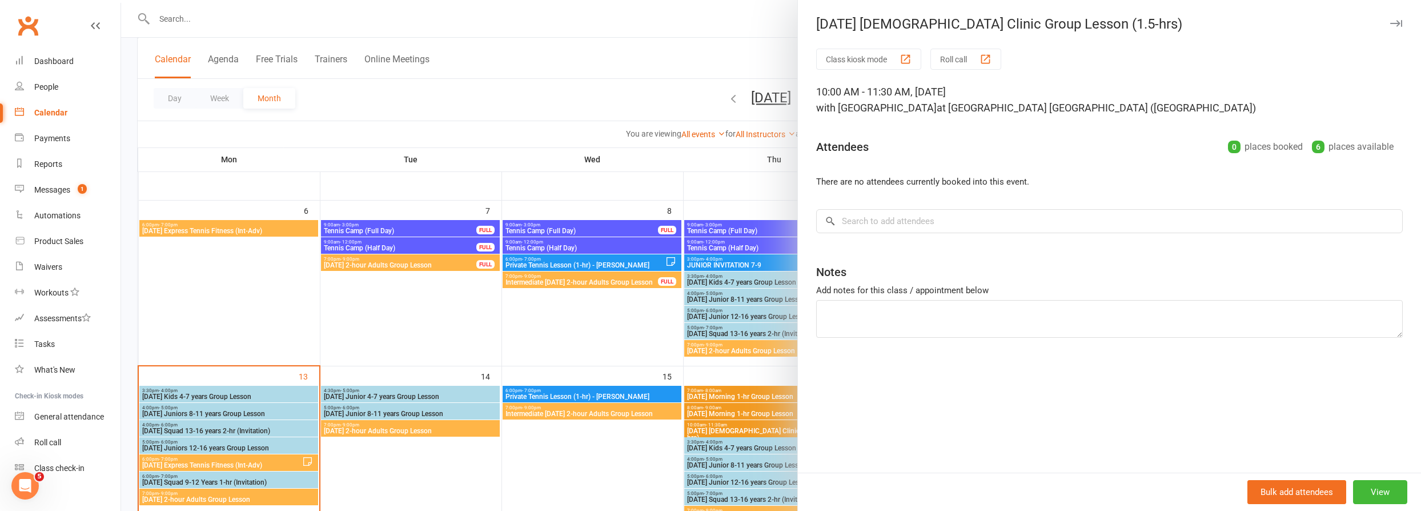
click at [764, 396] on div at bounding box center [771, 255] width 1300 height 511
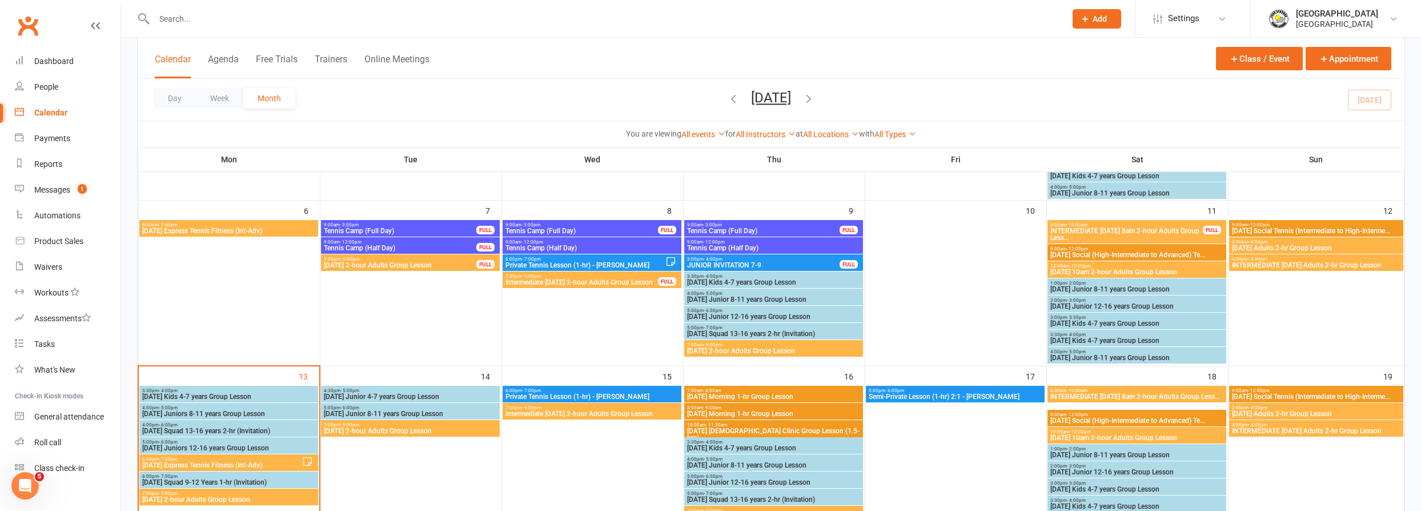
click at [351, 14] on input "text" at bounding box center [604, 19] width 907 height 16
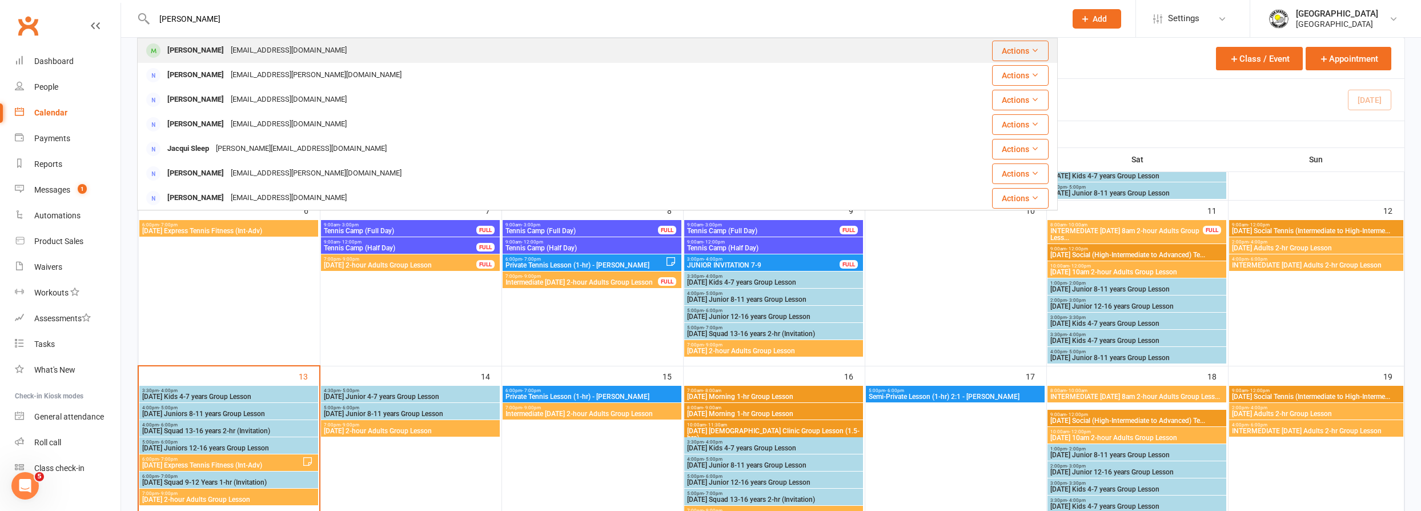
type input "jacqui guy"
click at [296, 54] on div "jaxey_smoo@yahoo.co.uk" at bounding box center [288, 50] width 123 height 17
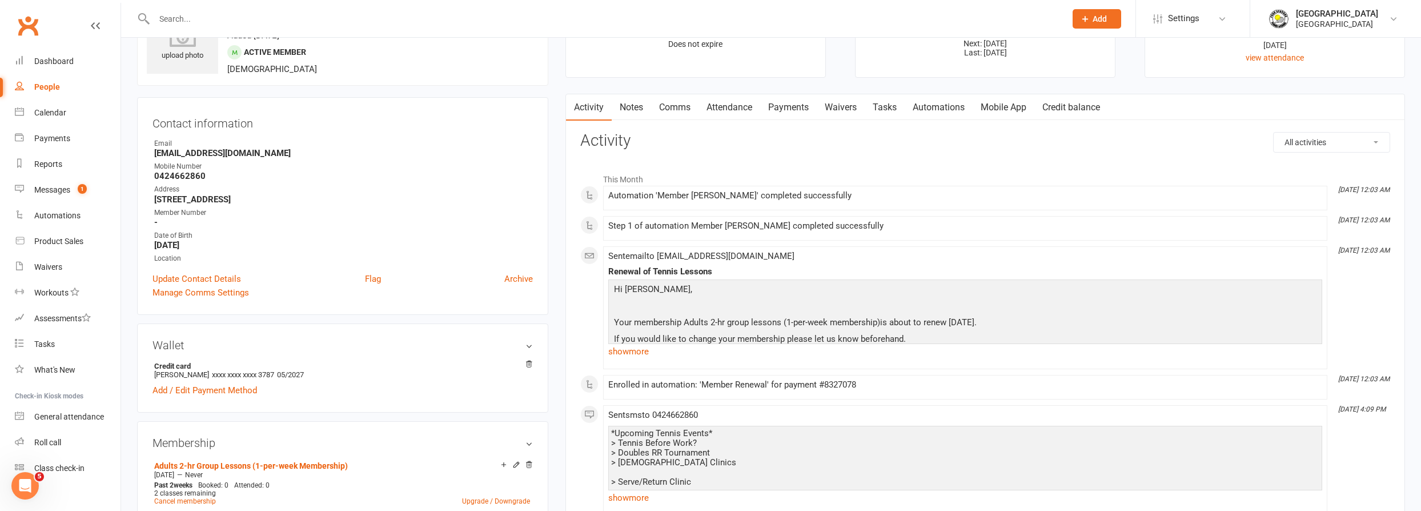
scroll to position [51, 0]
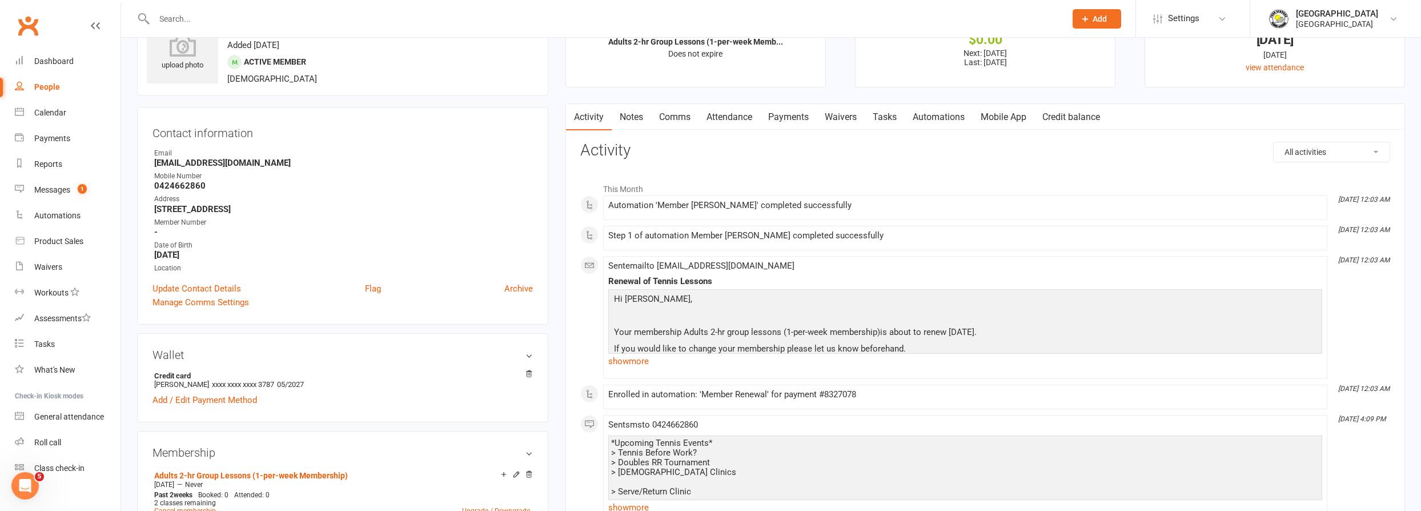
click at [796, 123] on link "Payments" at bounding box center [788, 117] width 57 height 26
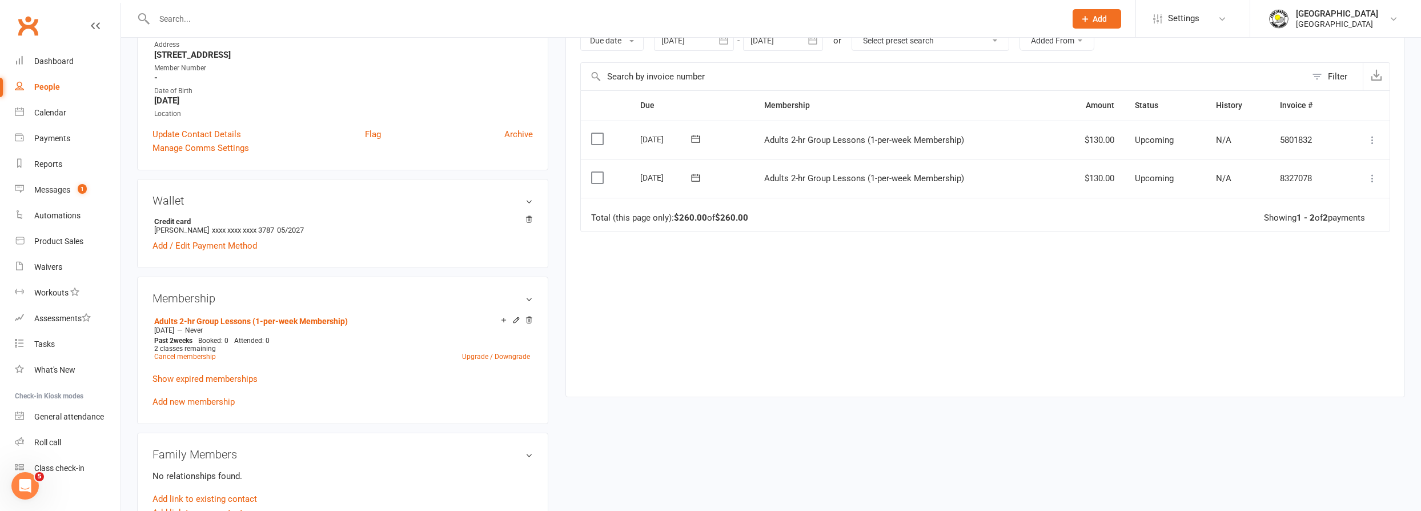
scroll to position [207, 0]
click at [203, 356] on link "Cancel membership" at bounding box center [185, 355] width 62 height 8
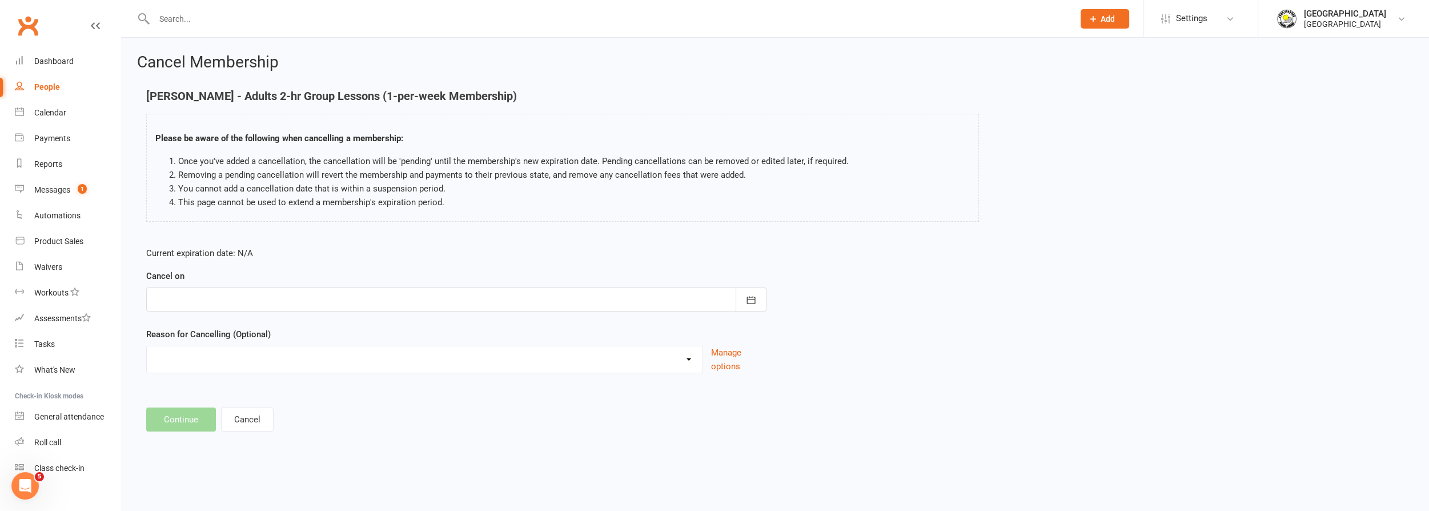
click at [264, 303] on div at bounding box center [456, 299] width 620 height 24
click at [214, 410] on span "13" at bounding box center [217, 414] width 9 height 9
type input "13 Oct 2025"
click at [242, 347] on select "Change to program Holiday Injury New program Not continuing Other reason" at bounding box center [425, 357] width 556 height 23
select select "4"
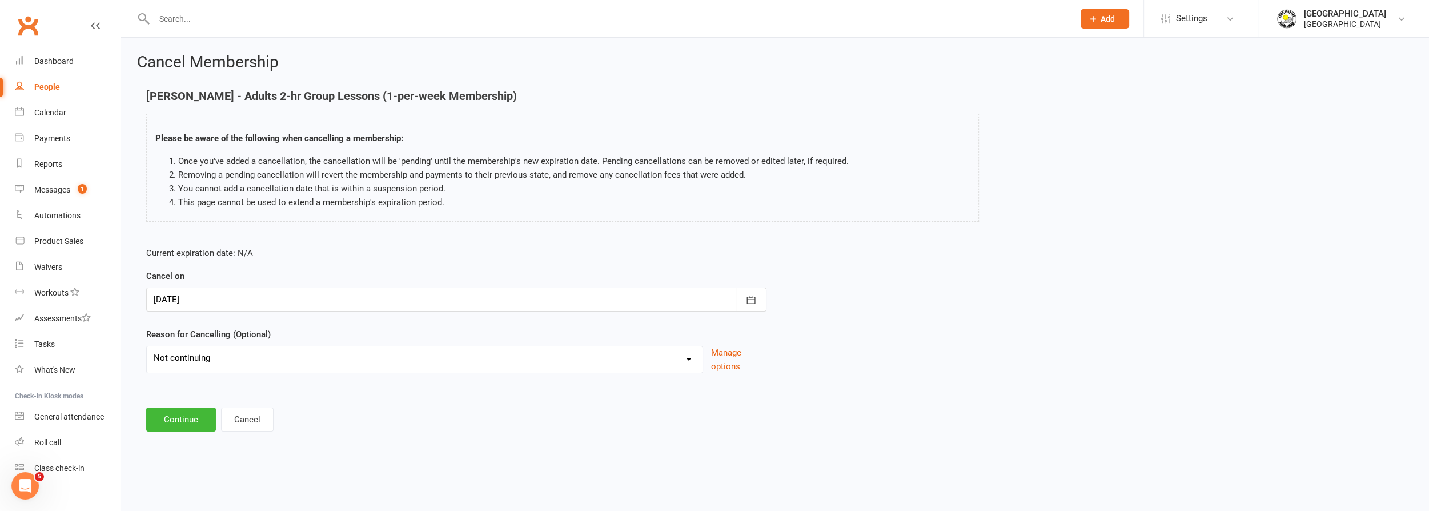
click at [147, 346] on select "Change to program Holiday Injury New program Not continuing Other reason" at bounding box center [425, 357] width 556 height 23
click at [182, 425] on button "Continue" at bounding box center [181, 419] width 70 height 24
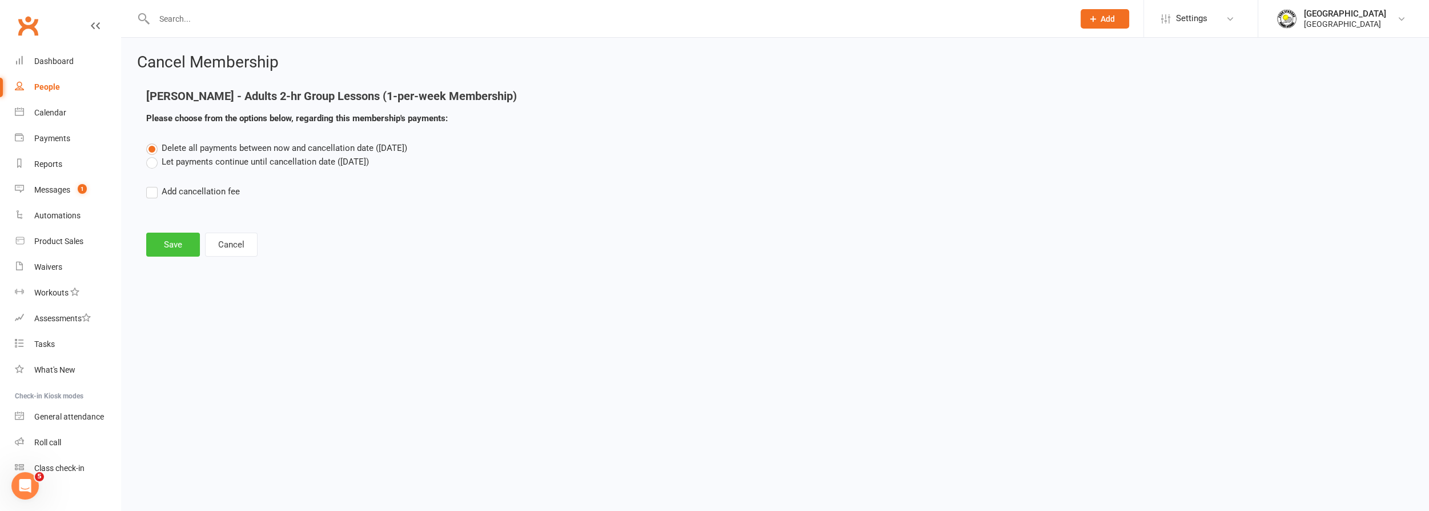
click at [163, 250] on button "Save" at bounding box center [173, 244] width 54 height 24
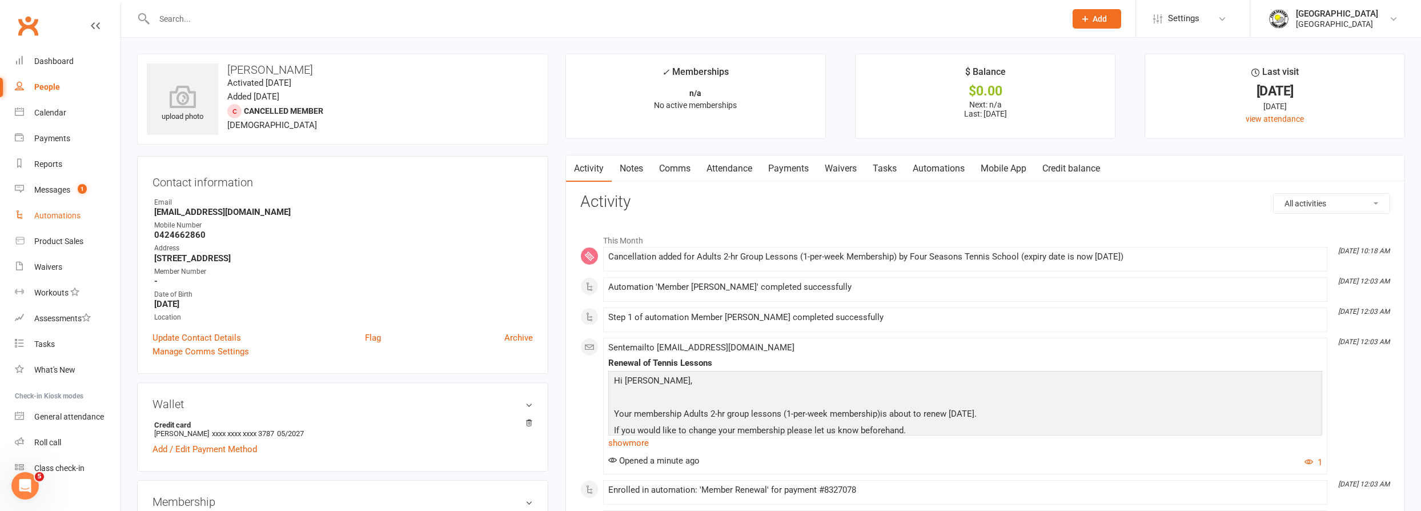
click at [67, 207] on link "Automations" at bounding box center [68, 216] width 106 height 26
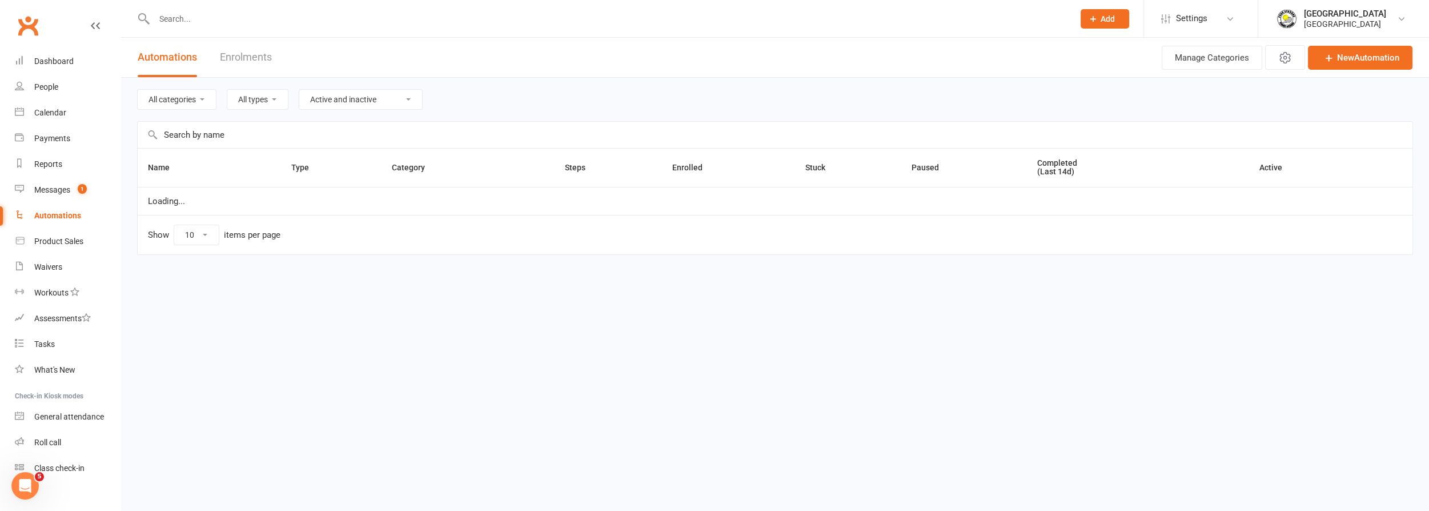
select select "50"
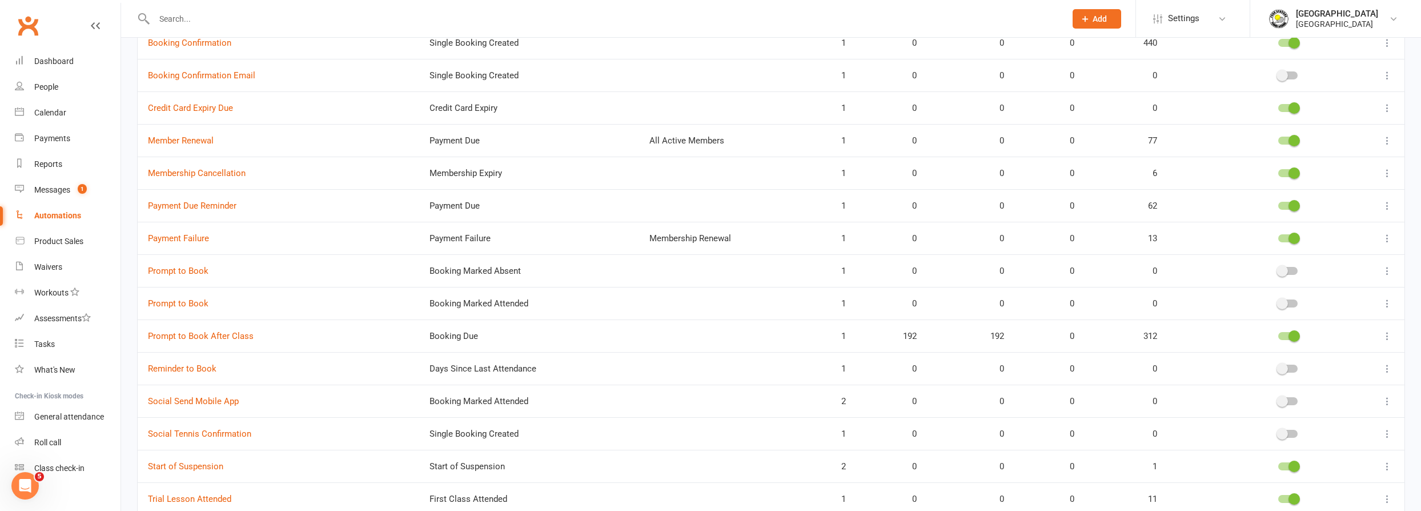
scroll to position [320, 0]
click at [236, 204] on link "Payment Due Reminder" at bounding box center [192, 209] width 89 height 10
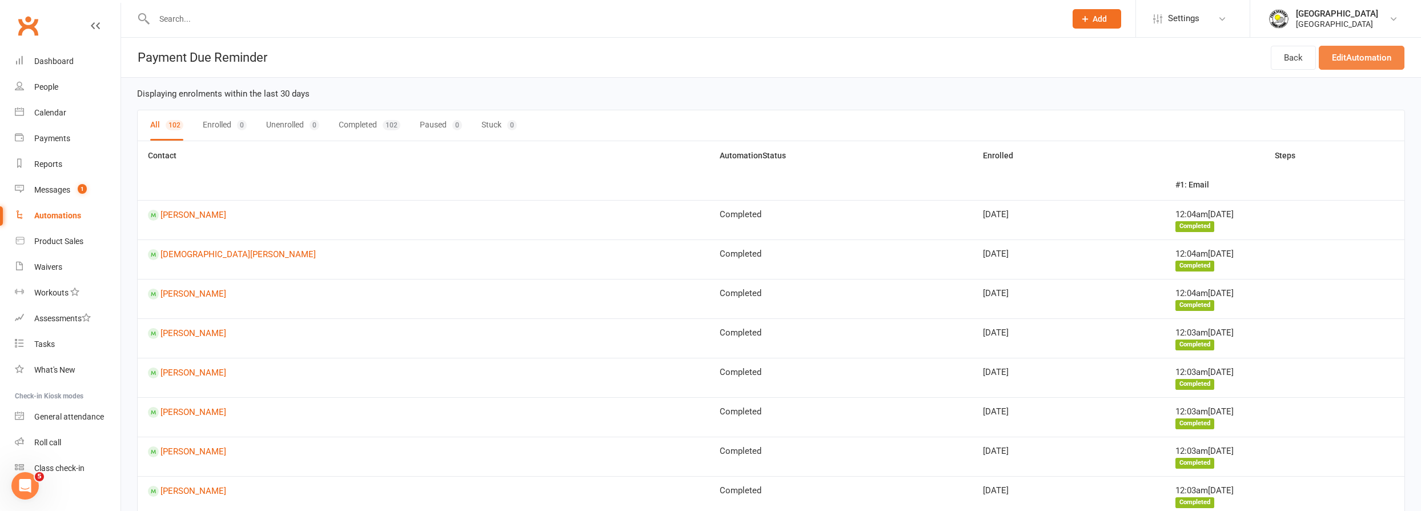
click at [1347, 57] on link "Edit Automation" at bounding box center [1362, 58] width 86 height 24
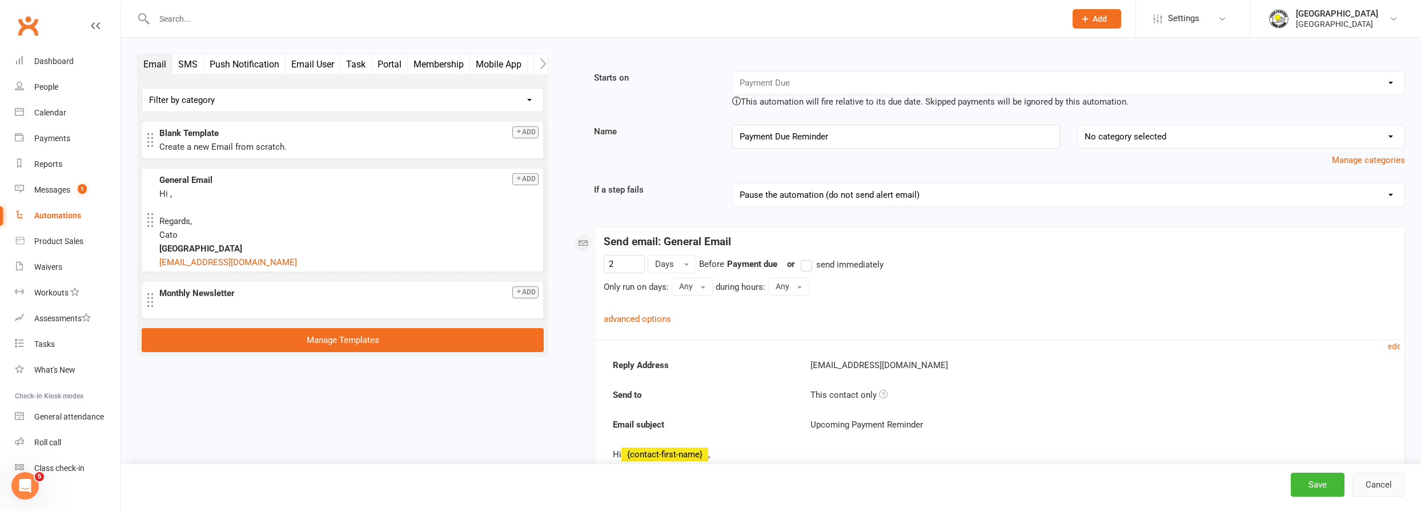
drag, startPoint x: 1375, startPoint y: 480, endPoint x: 761, endPoint y: 36, distance: 757.8
click at [1376, 480] on button "Cancel" at bounding box center [1378, 484] width 53 height 24
select select "50"
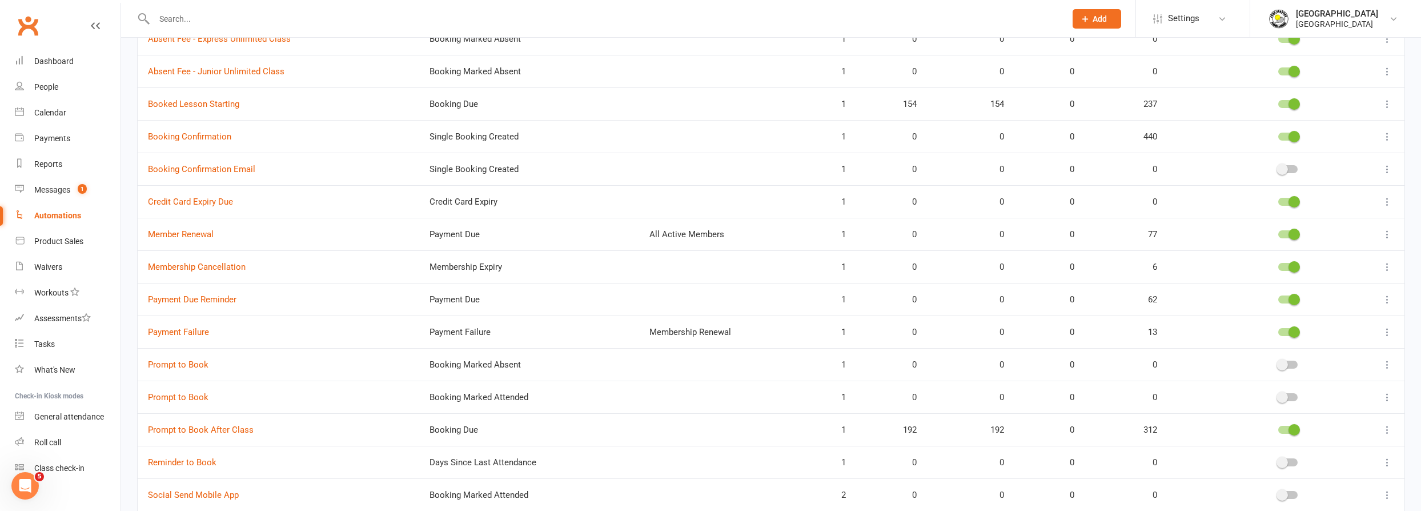
scroll to position [259, 0]
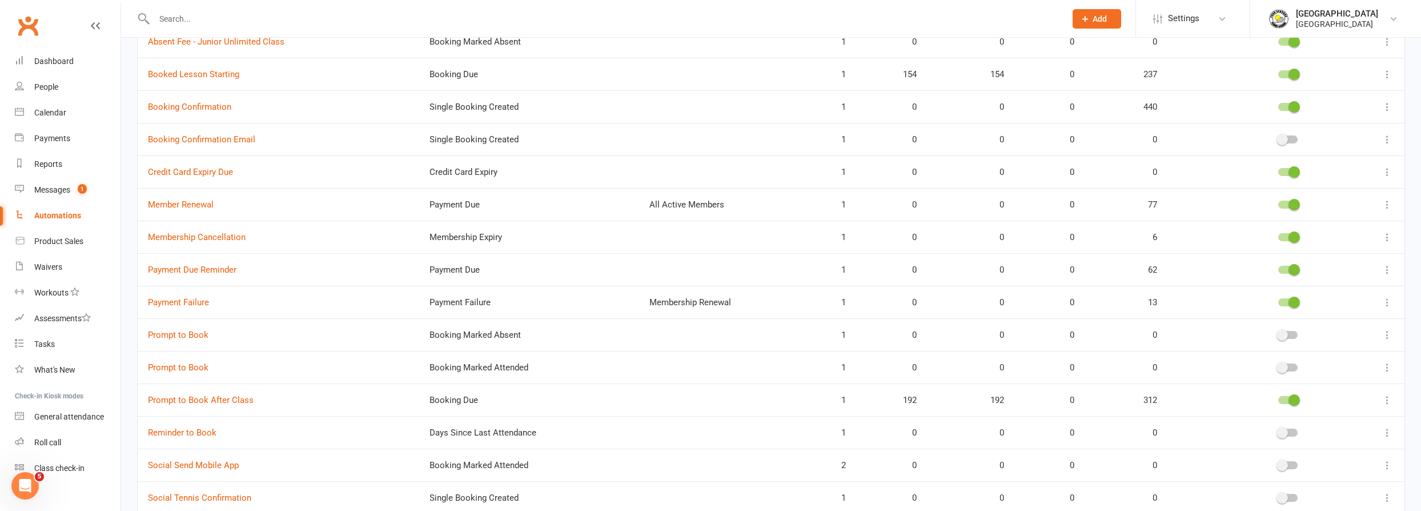
click at [1294, 266] on span at bounding box center [1293, 269] width 11 height 11
click at [1278, 268] on input "checkbox" at bounding box center [1278, 268] width 0 height 0
click at [204, 199] on link "Member Renewal" at bounding box center [181, 204] width 66 height 10
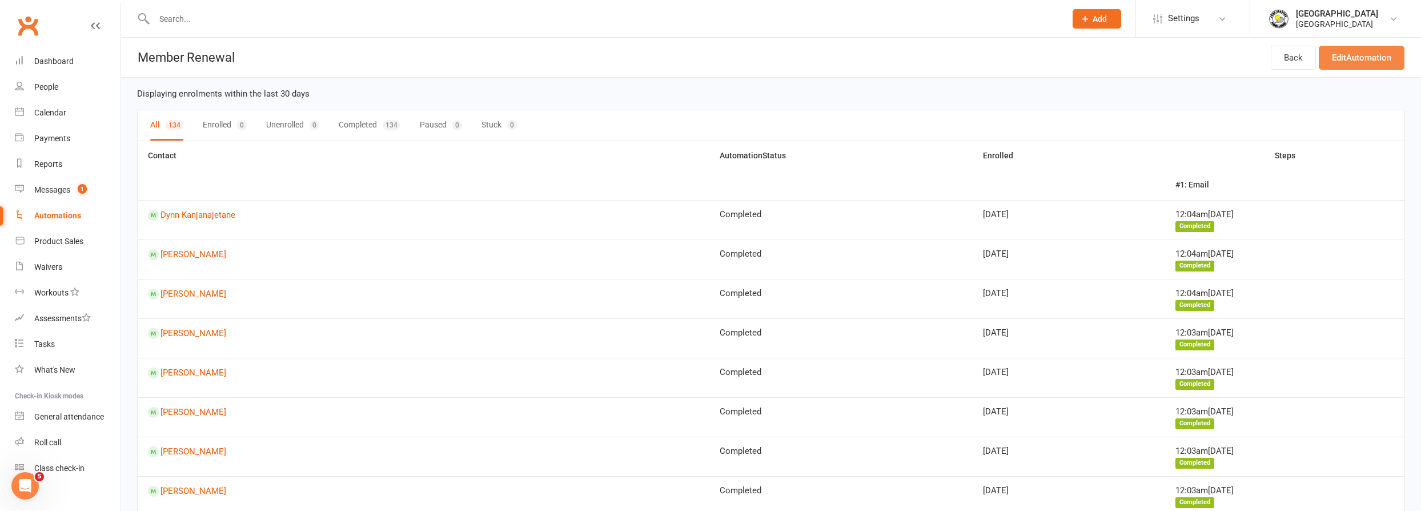
click at [1361, 62] on link "Edit Automation" at bounding box center [1362, 58] width 86 height 24
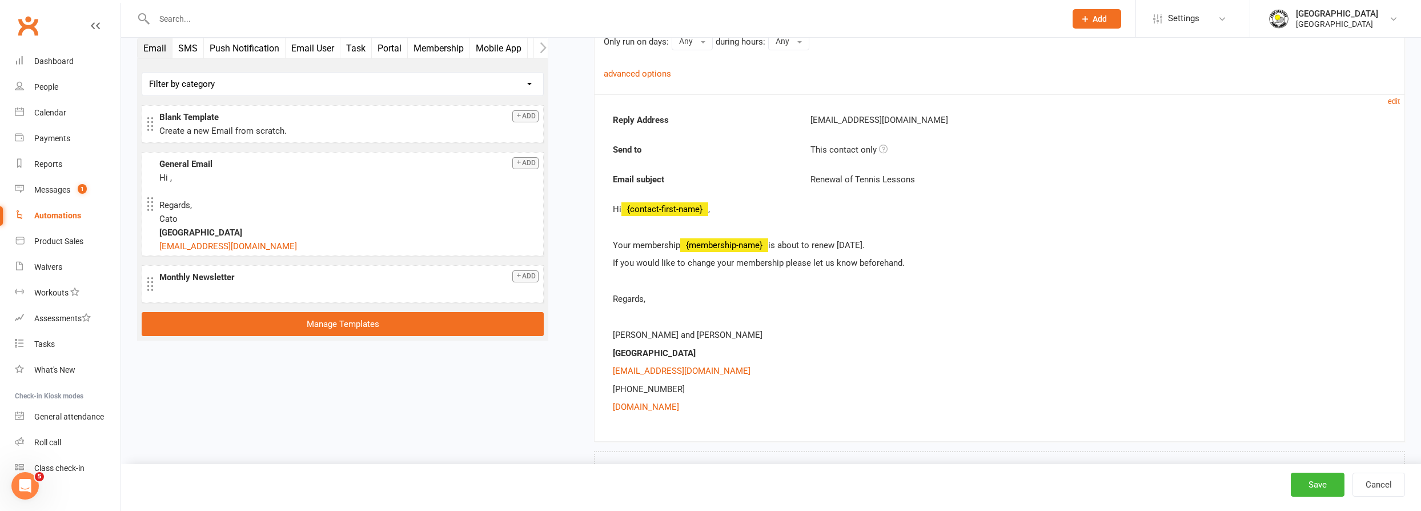
scroll to position [132, 0]
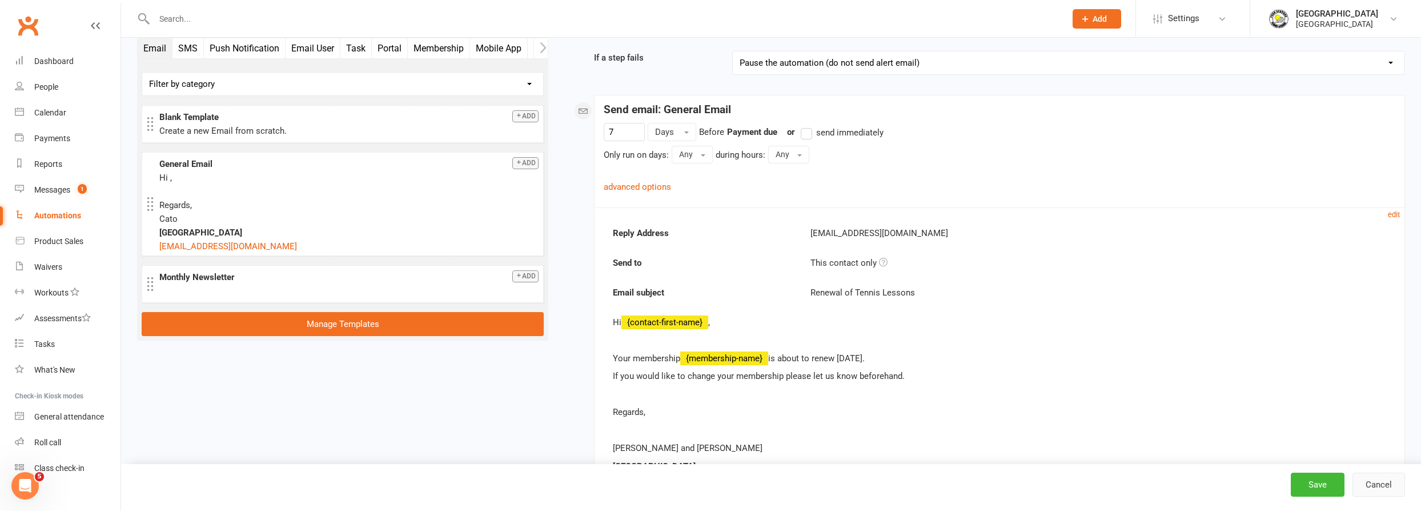
click at [1377, 484] on button "Cancel" at bounding box center [1378, 484] width 53 height 24
select select "50"
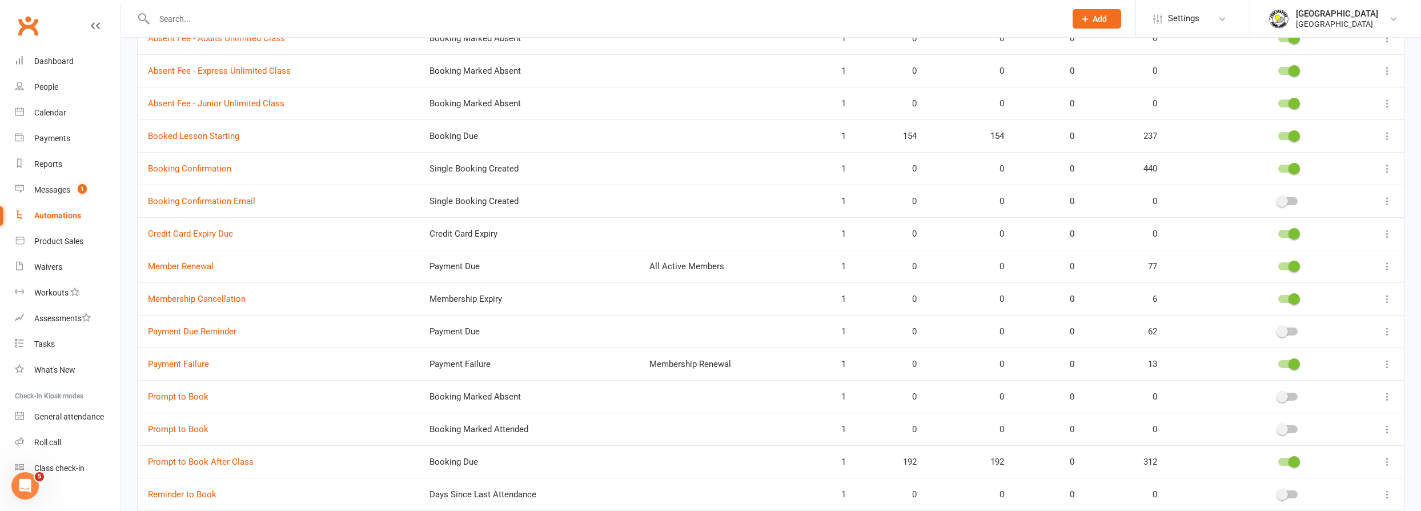
scroll to position [259, 0]
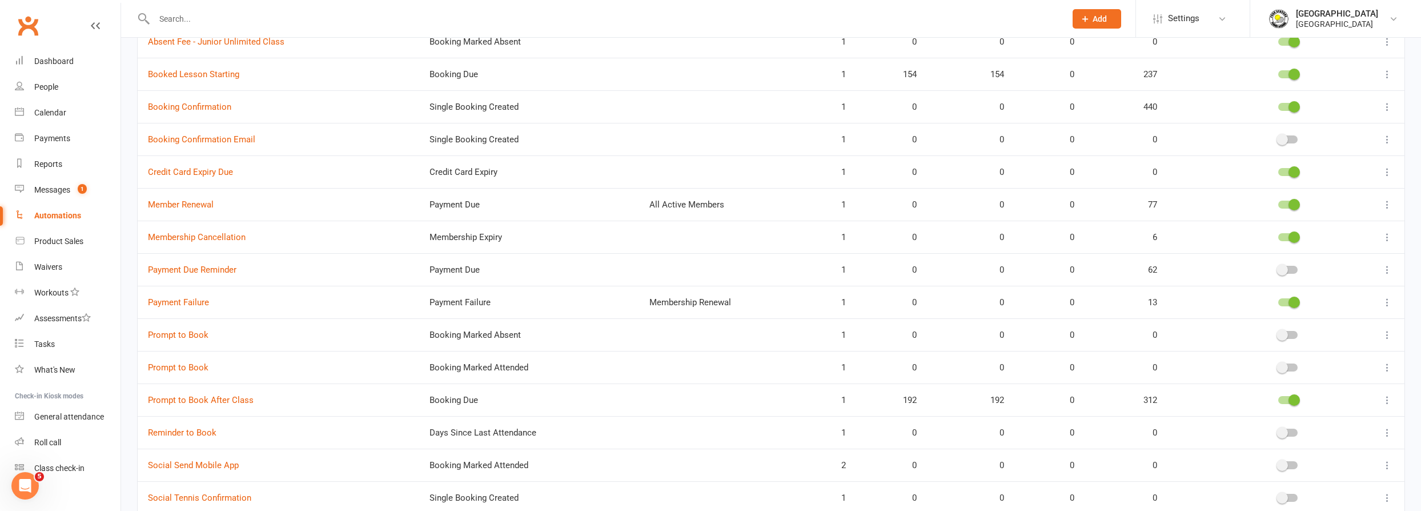
click at [1287, 200] on div at bounding box center [1287, 204] width 19 height 8
click at [1278, 203] on input "checkbox" at bounding box center [1278, 203] width 0 height 0
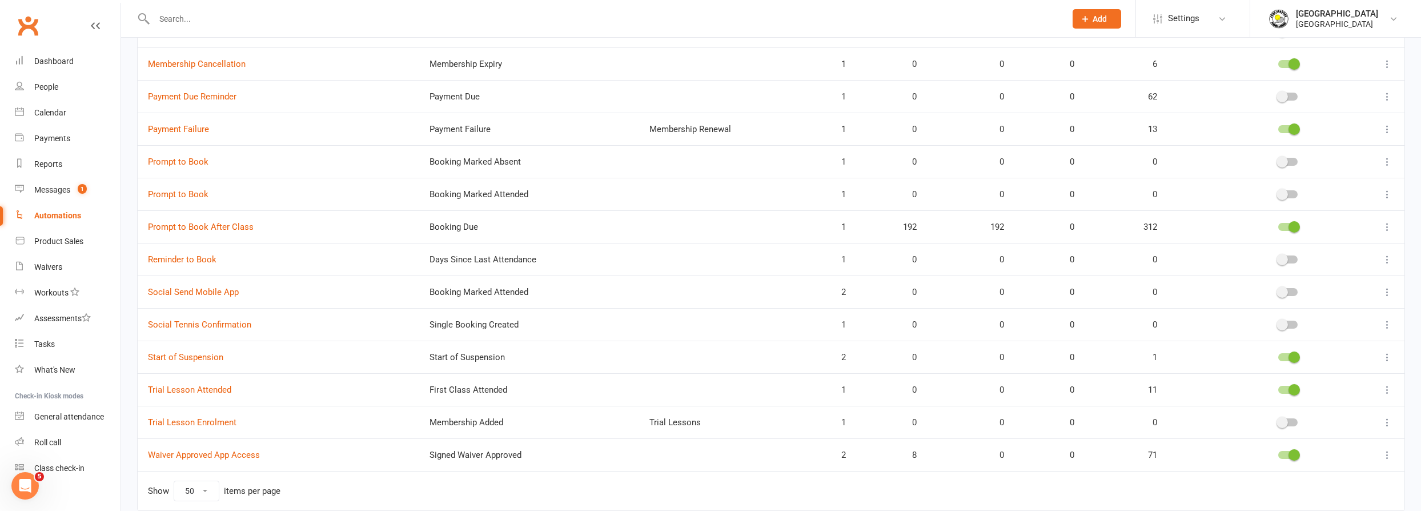
scroll to position [476, 0]
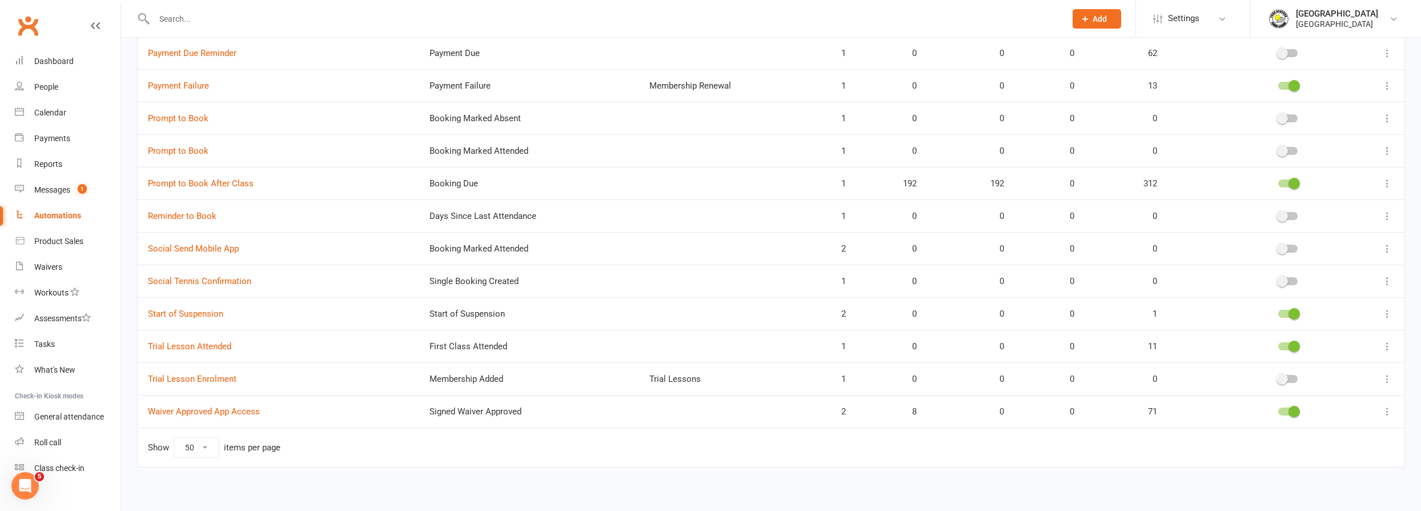
click at [1388, 279] on icon at bounding box center [1386, 280] width 11 height 11
click at [1310, 320] on link "Delete" at bounding box center [1328, 322] width 113 height 23
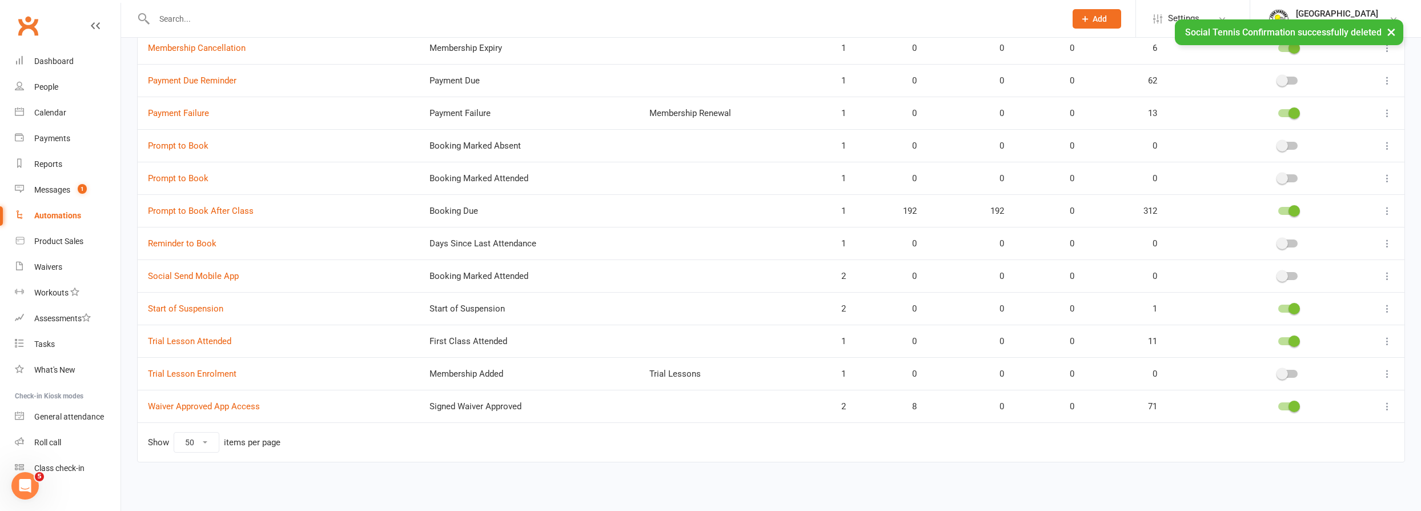
scroll to position [443, 0]
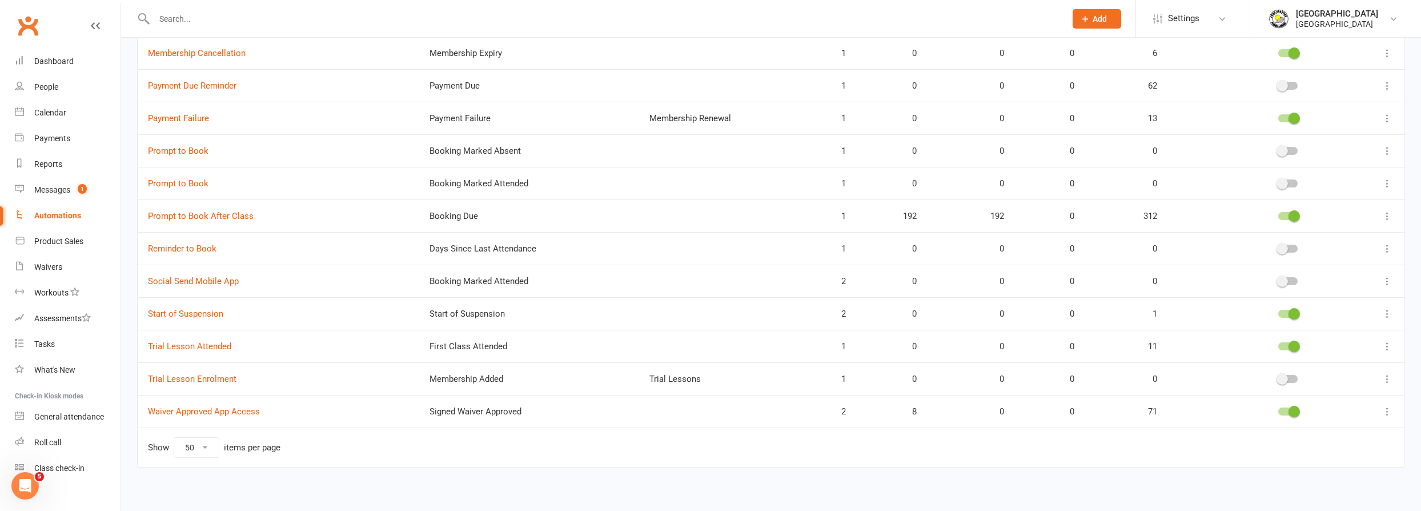
click at [1389, 244] on icon at bounding box center [1386, 248] width 11 height 11
click at [1301, 292] on link "Delete" at bounding box center [1328, 290] width 113 height 23
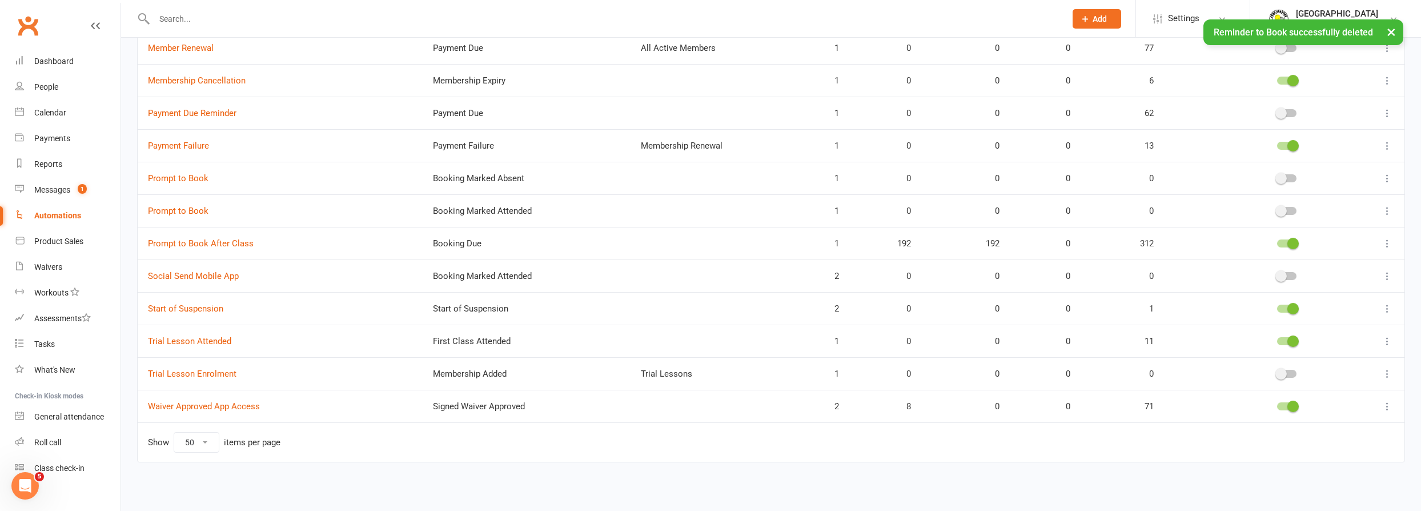
scroll to position [411, 0]
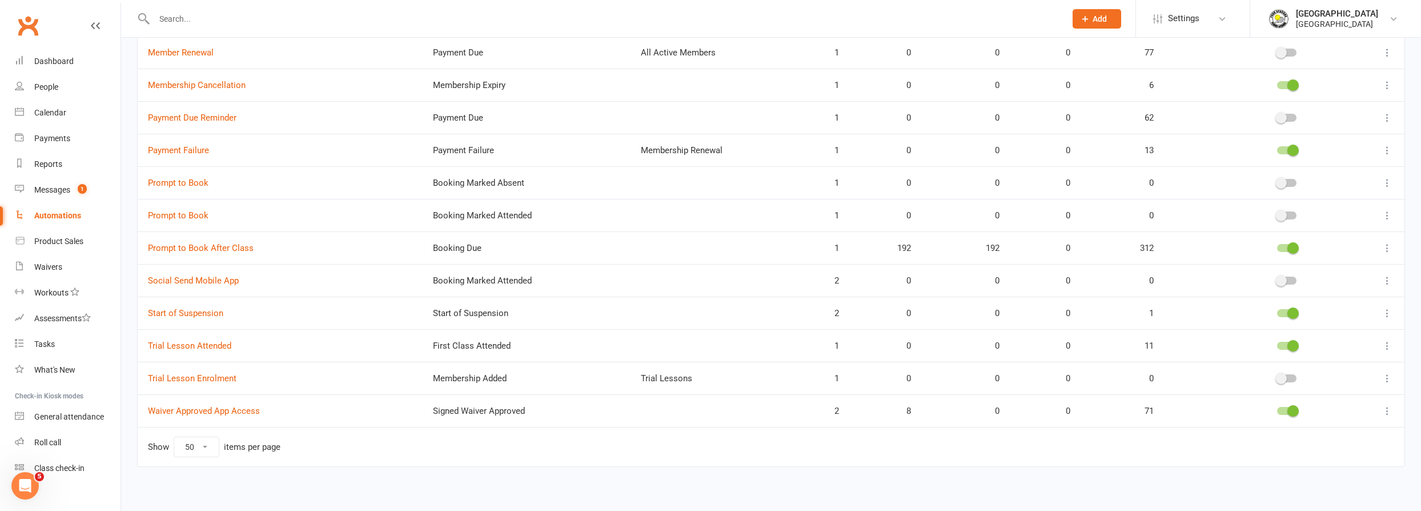
click at [1388, 215] on icon at bounding box center [1386, 215] width 11 height 11
click at [1319, 258] on link "Delete" at bounding box center [1328, 257] width 113 height 23
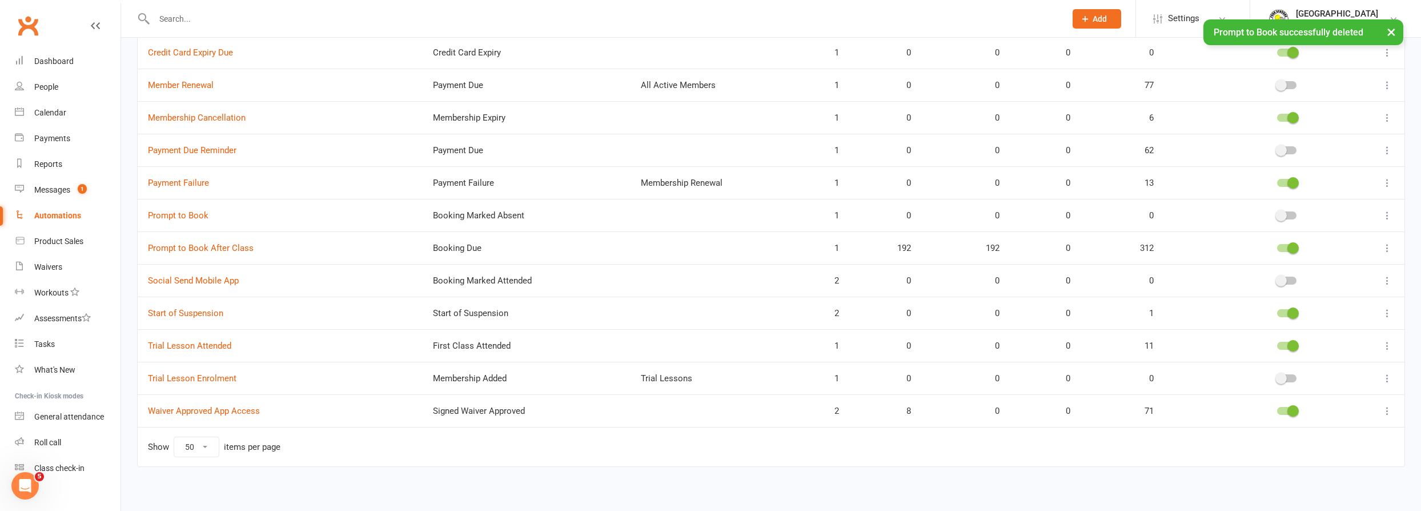
click at [1386, 213] on icon at bounding box center [1386, 215] width 11 height 11
drag, startPoint x: 1305, startPoint y: 255, endPoint x: 766, endPoint y: 35, distance: 582.4
click at [1305, 255] on link "Delete" at bounding box center [1328, 257] width 113 height 23
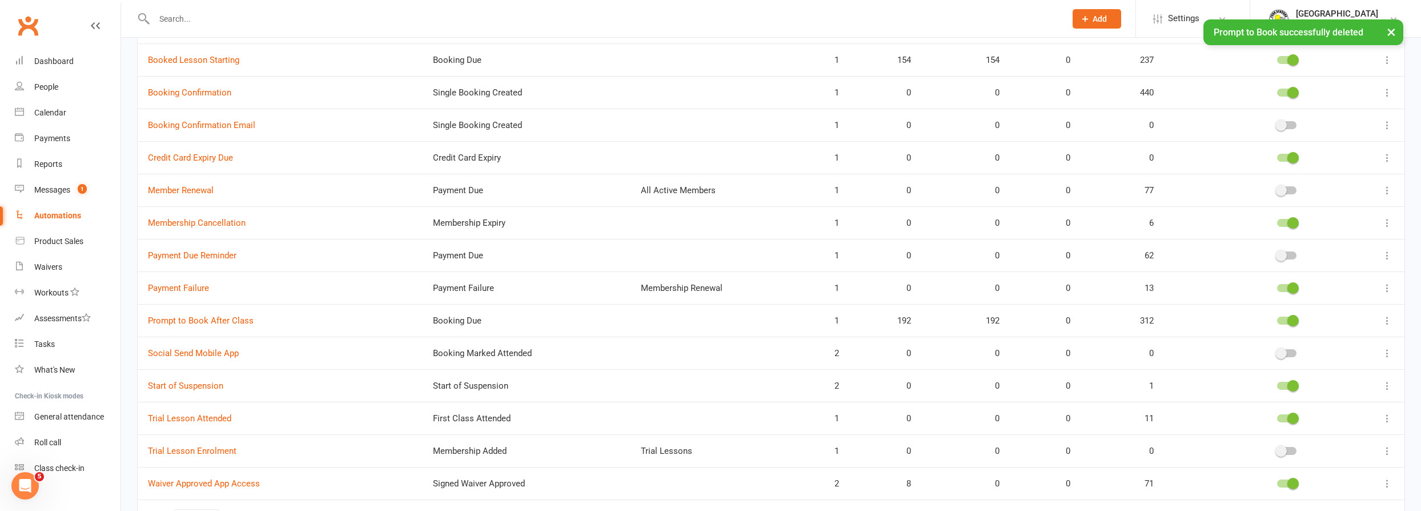
scroll to position [242, 0]
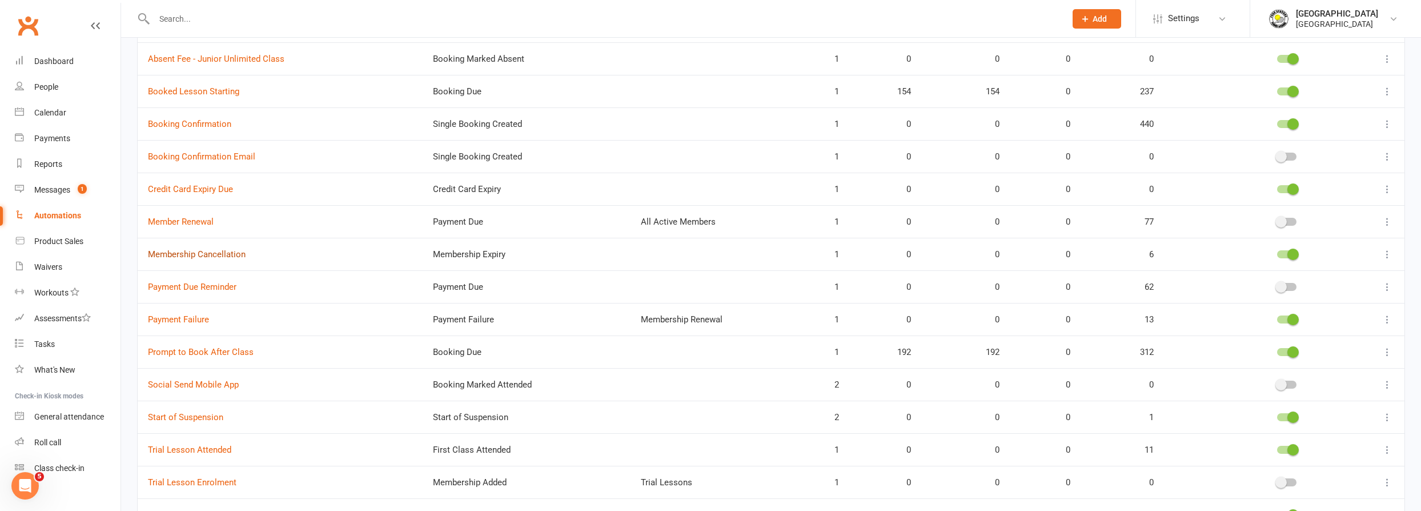
click at [189, 251] on link "Membership Cancellation" at bounding box center [197, 254] width 98 height 10
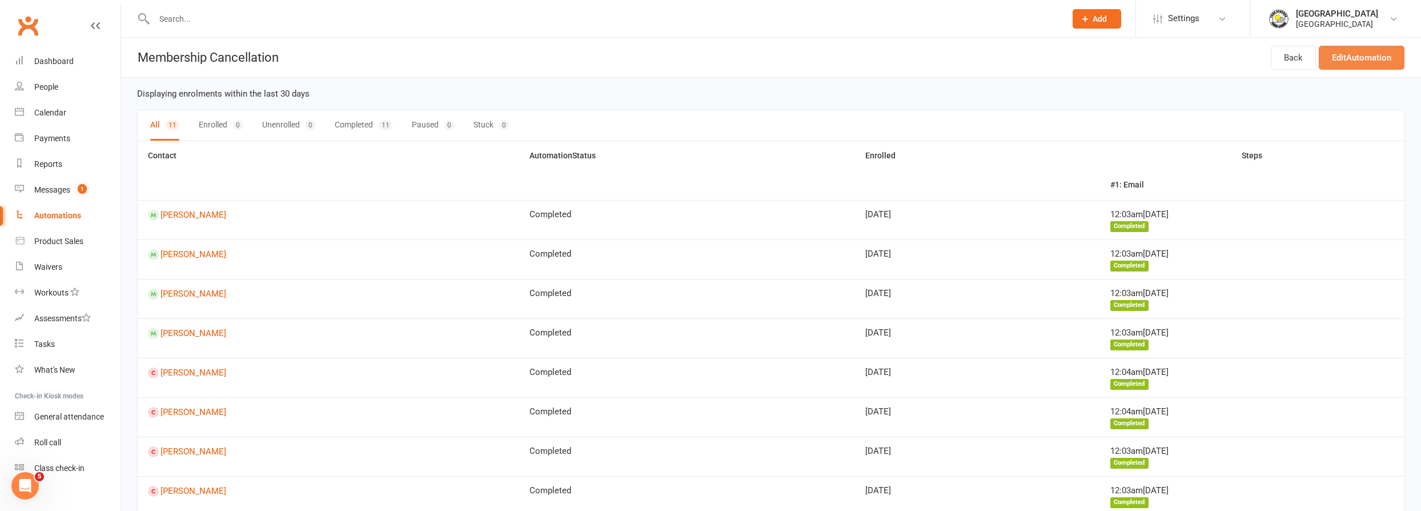
click at [1354, 57] on link "Edit Automation" at bounding box center [1362, 58] width 86 height 24
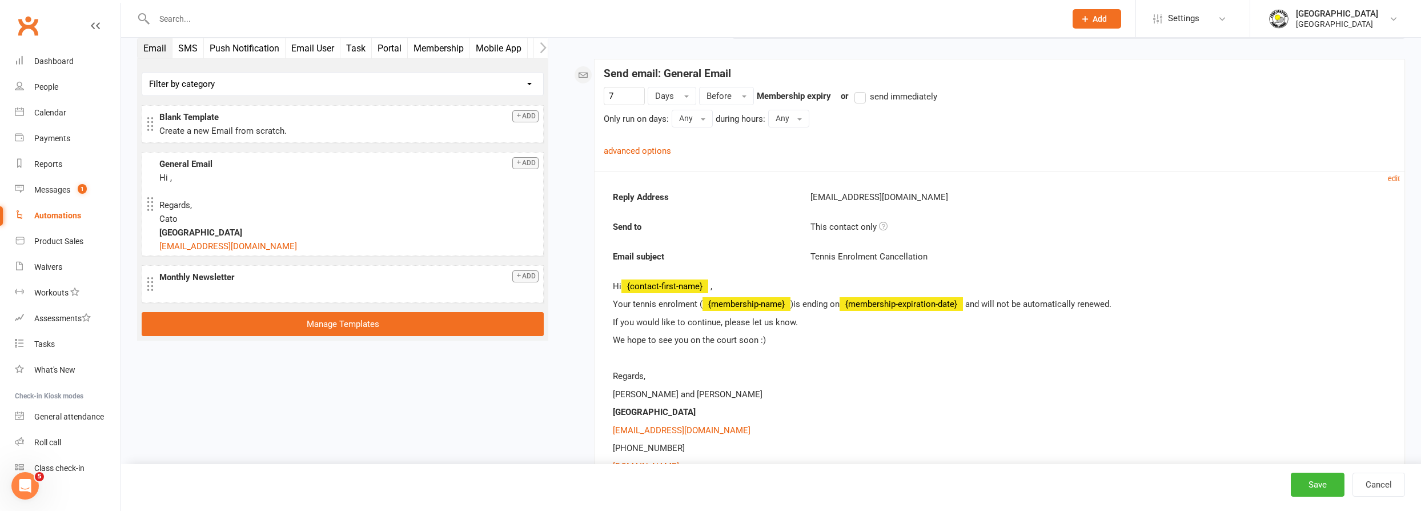
scroll to position [155, 0]
click at [1379, 484] on button "Cancel" at bounding box center [1378, 484] width 53 height 24
select select "50"
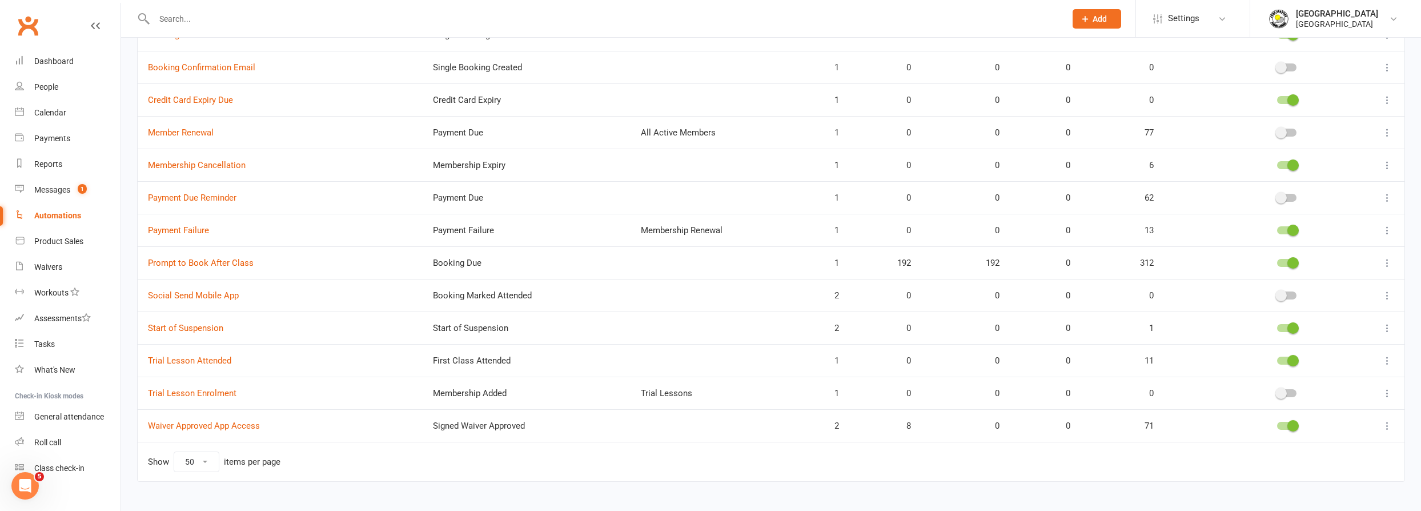
scroll to position [346, 0]
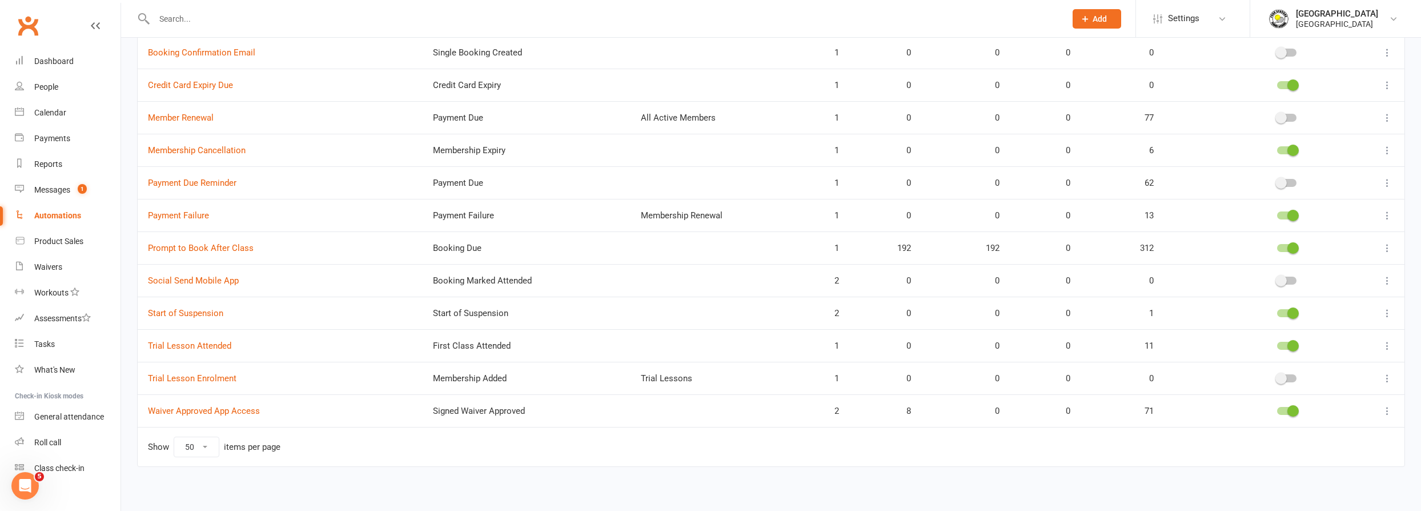
click at [1288, 148] on span at bounding box center [1292, 149] width 11 height 11
click at [1277, 148] on input "checkbox" at bounding box center [1277, 148] width 0 height 0
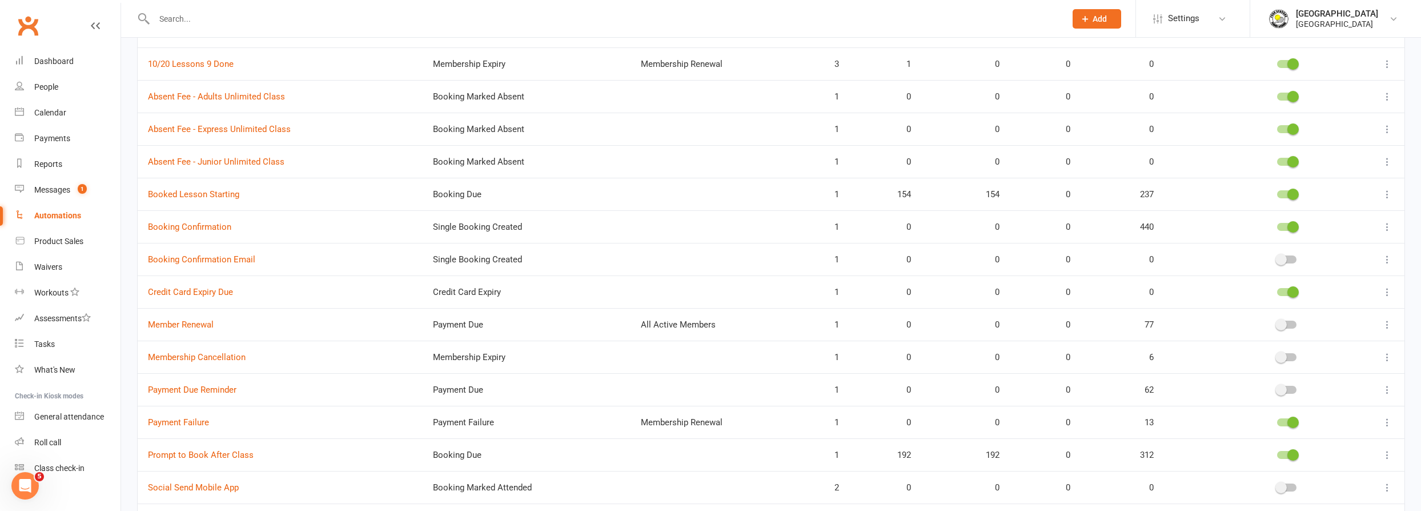
scroll to position [138, 0]
click at [194, 187] on td "Booked Lesson Starting" at bounding box center [280, 195] width 285 height 33
click at [200, 194] on link "Booked Lesson Starting" at bounding box center [193, 195] width 91 height 10
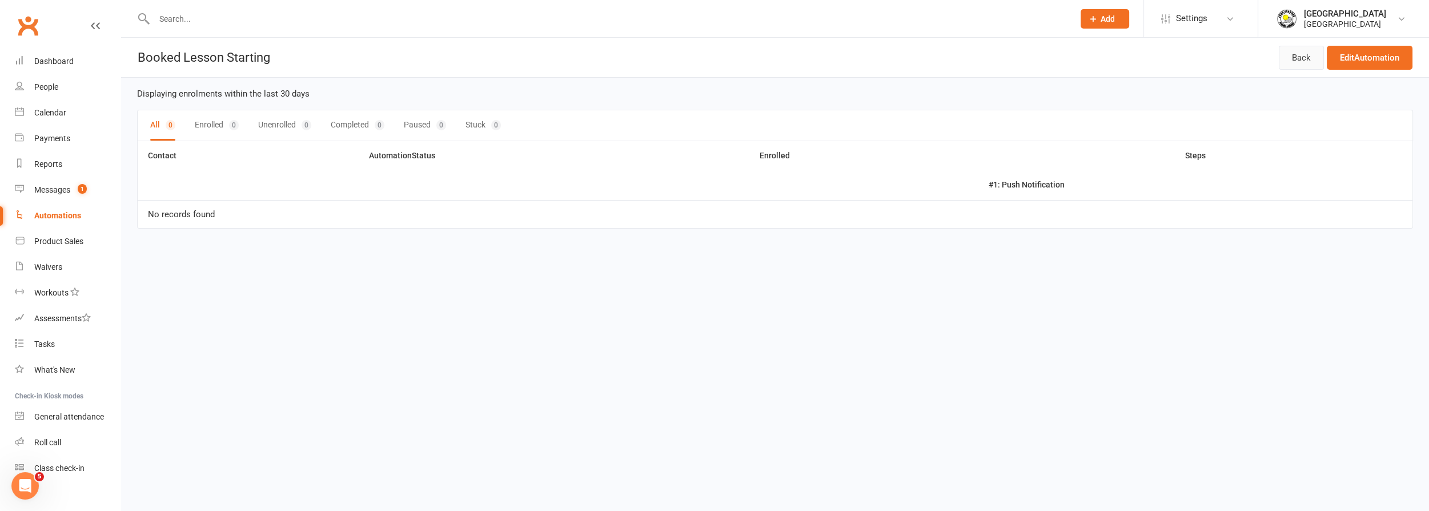
click at [1282, 55] on link "Back" at bounding box center [1301, 58] width 45 height 24
select select "50"
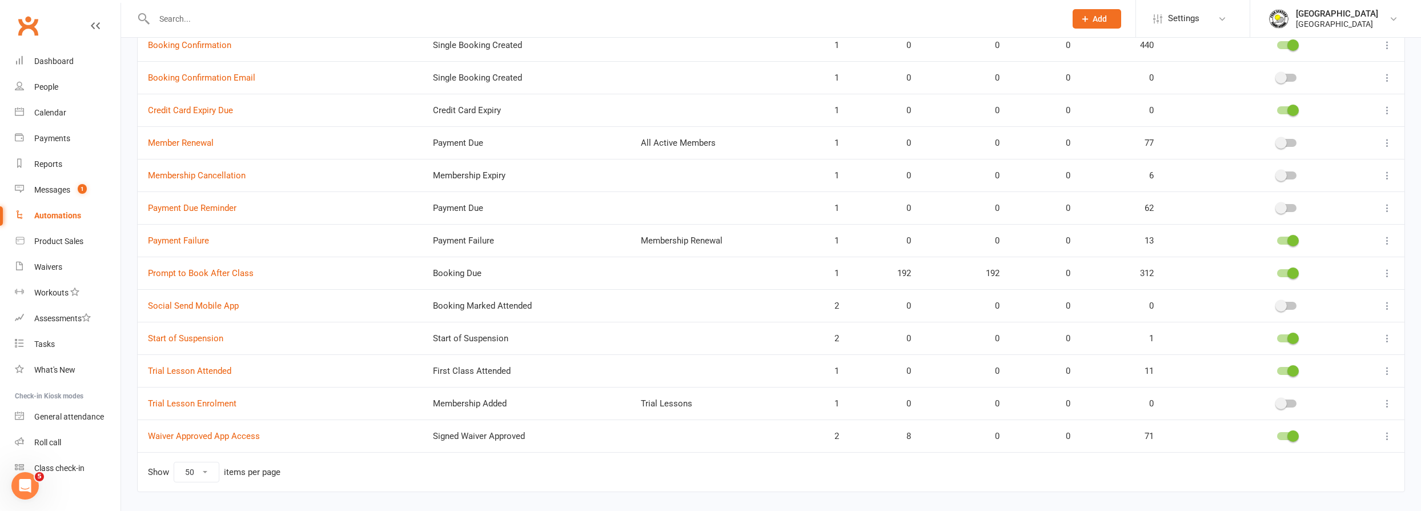
scroll to position [346, 0]
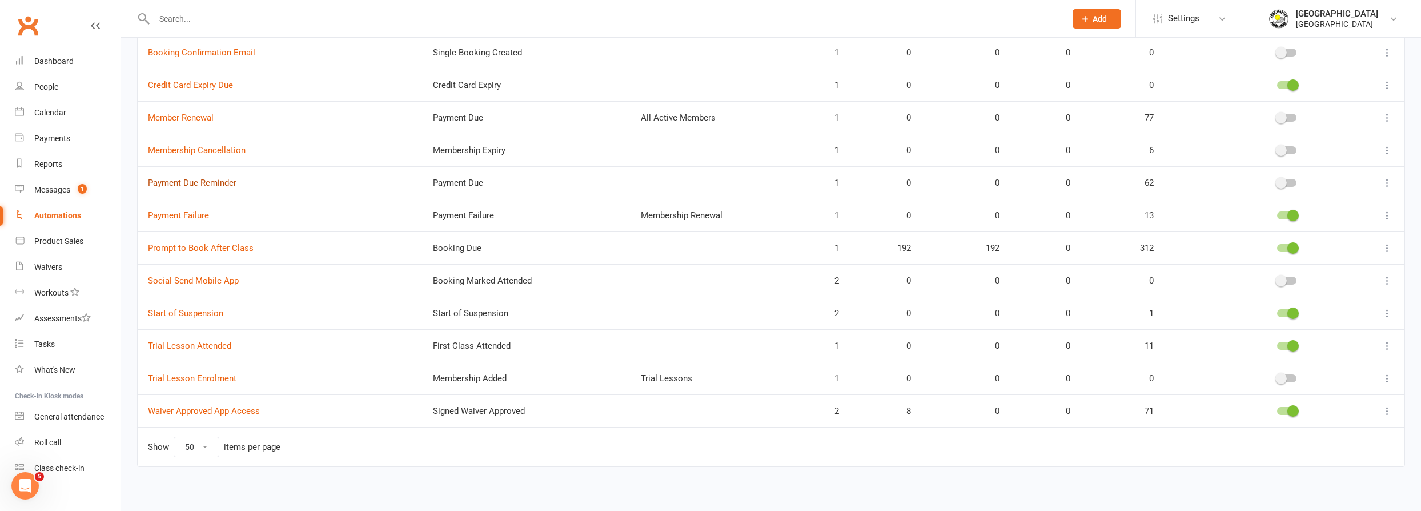
click at [163, 179] on link "Payment Due Reminder" at bounding box center [192, 183] width 89 height 10
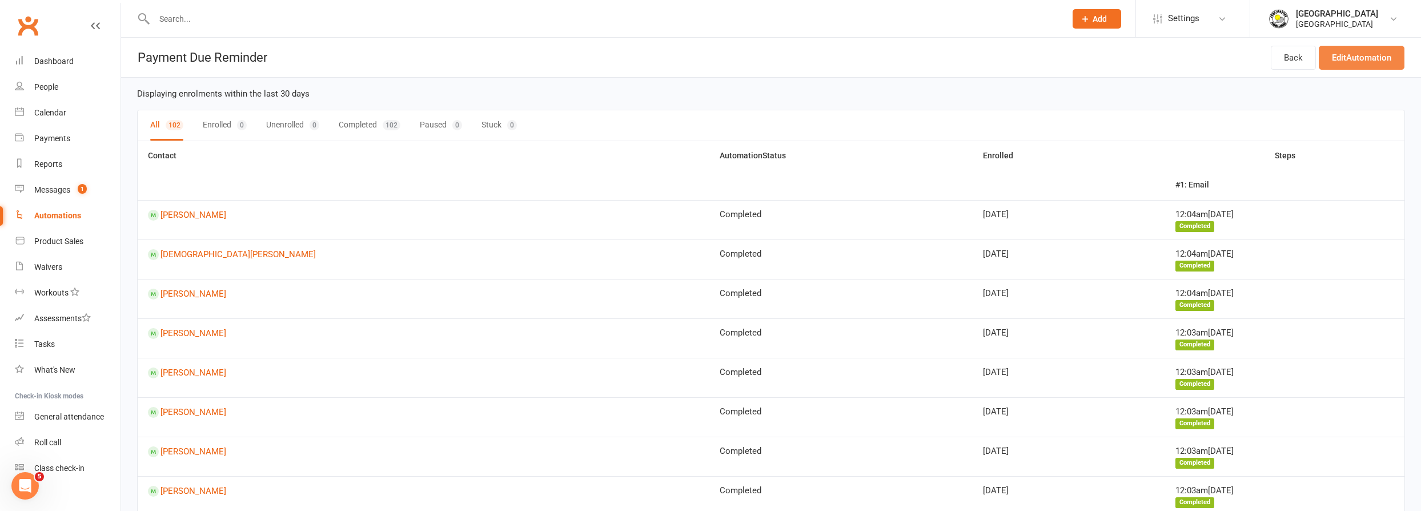
click at [1357, 54] on link "Edit Automation" at bounding box center [1362, 58] width 86 height 24
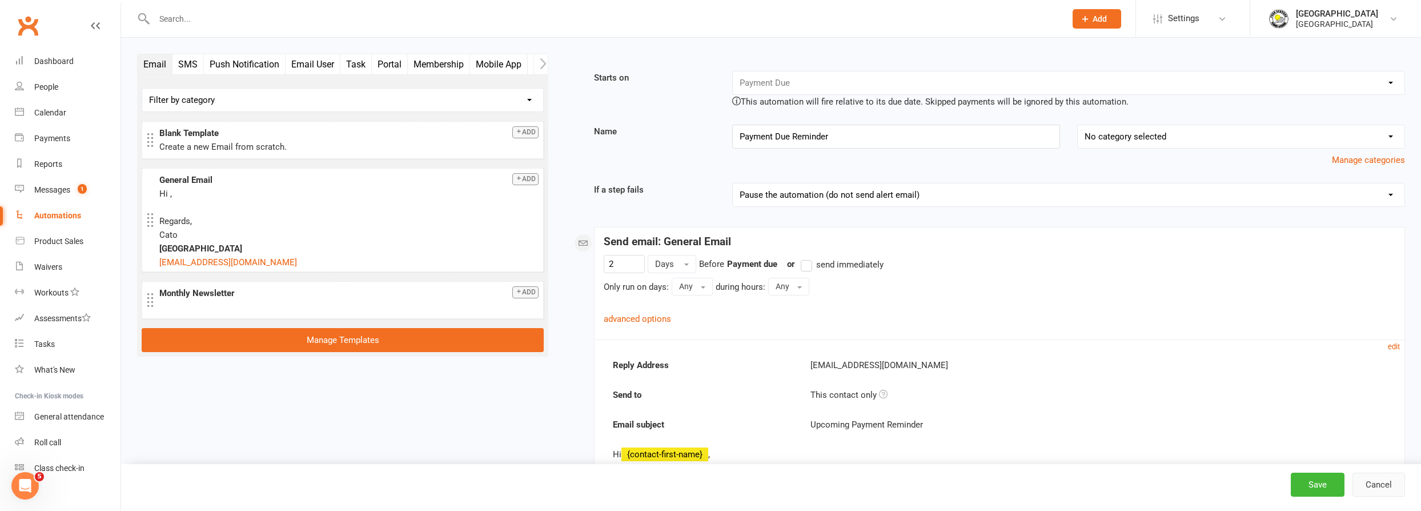
click at [1378, 488] on button "Cancel" at bounding box center [1378, 484] width 53 height 24
select select "50"
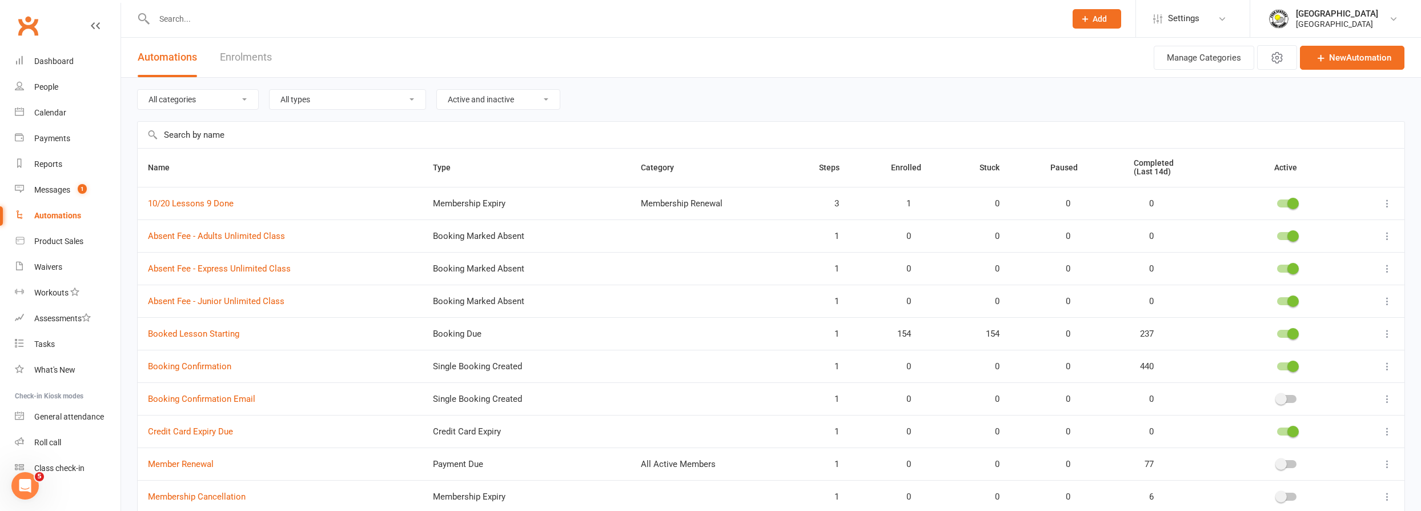
click at [332, 14] on input "text" at bounding box center [604, 19] width 907 height 16
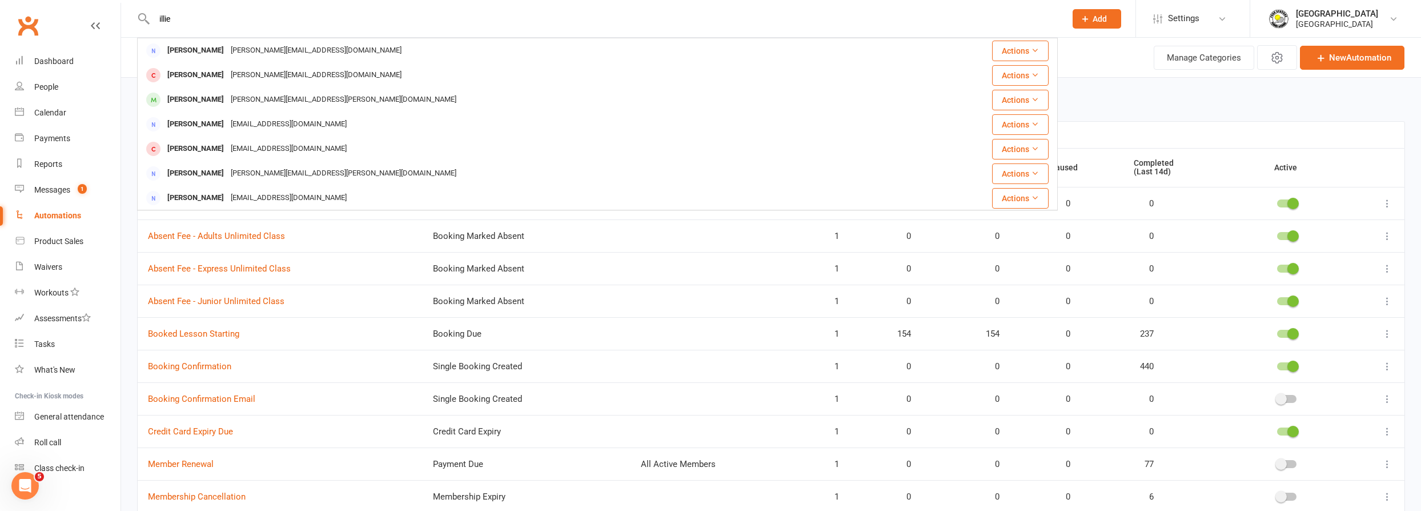
drag, startPoint x: 100, startPoint y: 21, endPoint x: 75, endPoint y: 18, distance: 25.3
click at [75, 3] on header "illie Jesper Lillie jesper.lillie@gmail.com Actions Jesper Lillie Jesper.lillie…" at bounding box center [710, 3] width 1421 height 0
type input "m"
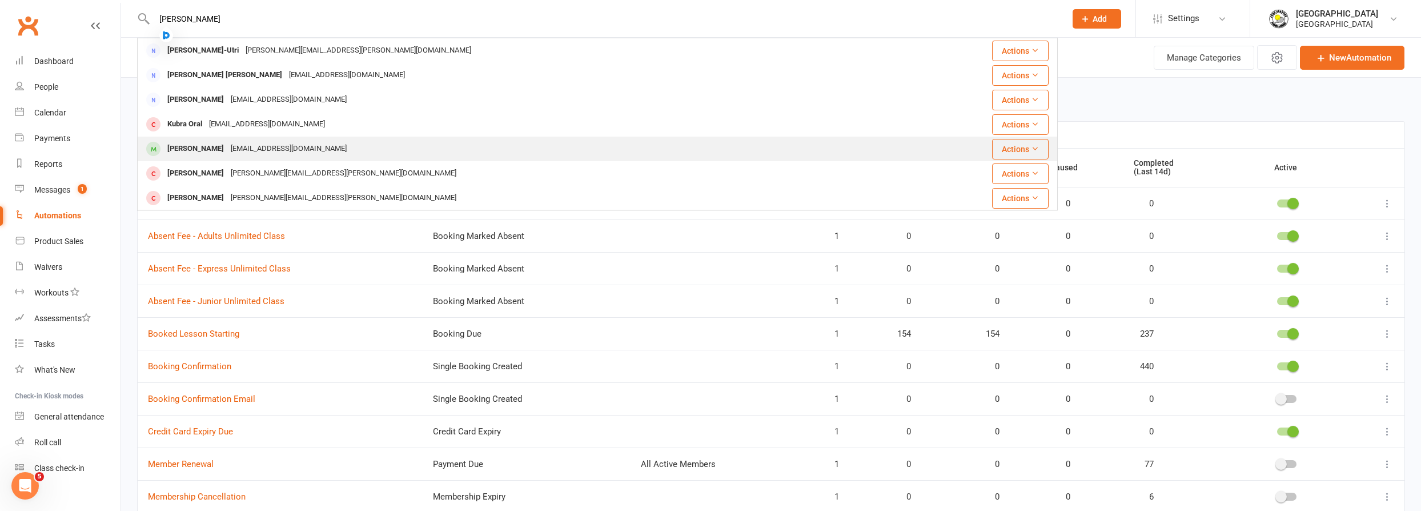
type input "cora"
click at [227, 150] on div "patricknguyenbiz@gmail.com" at bounding box center [288, 148] width 123 height 17
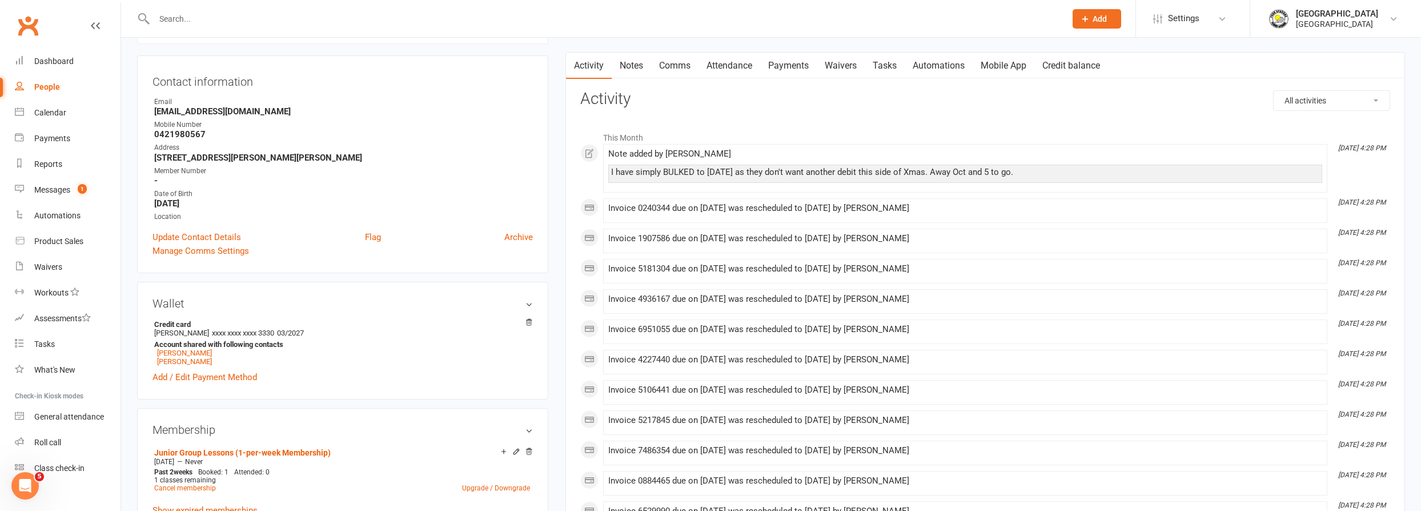
scroll to position [51, 0]
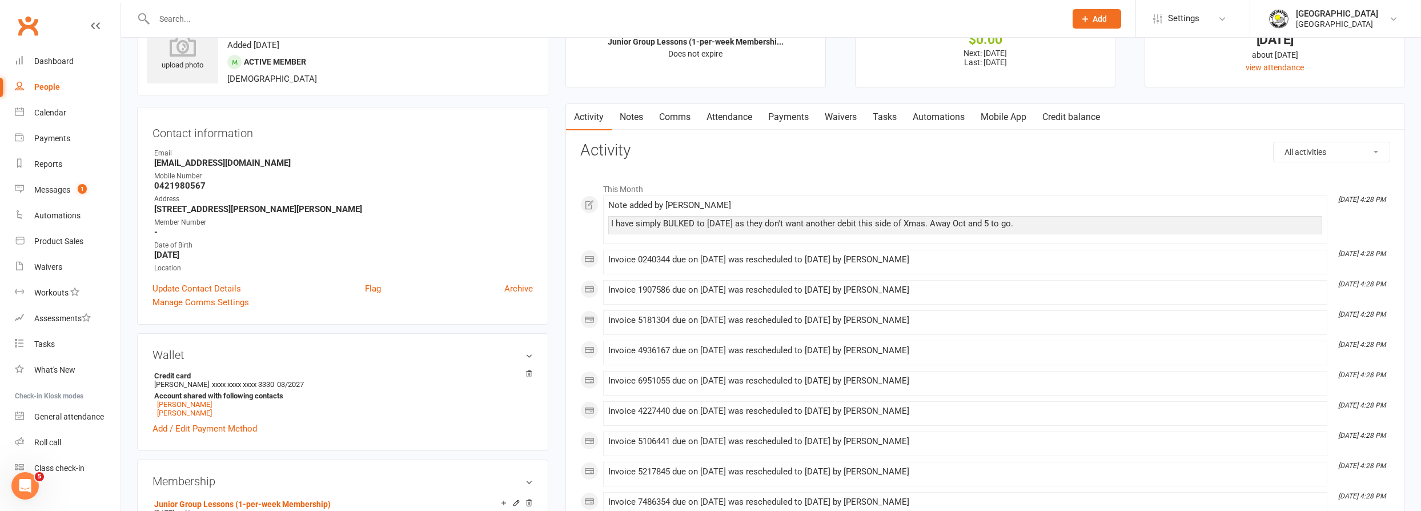
click at [805, 119] on link "Payments" at bounding box center [788, 117] width 57 height 26
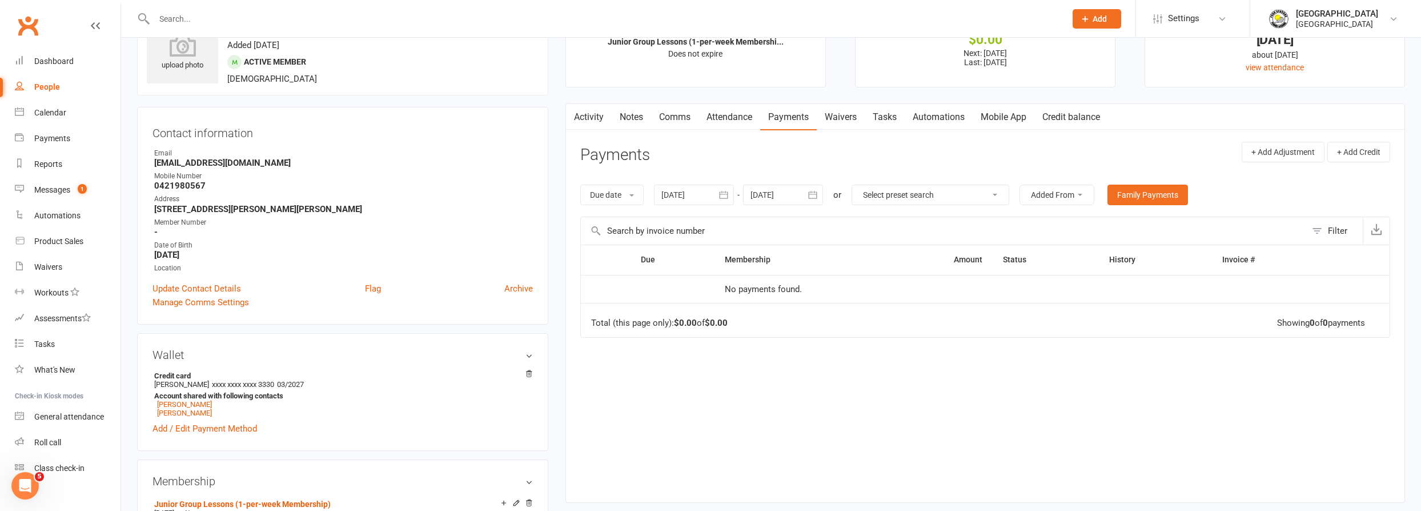
click at [778, 191] on div at bounding box center [783, 194] width 80 height 21
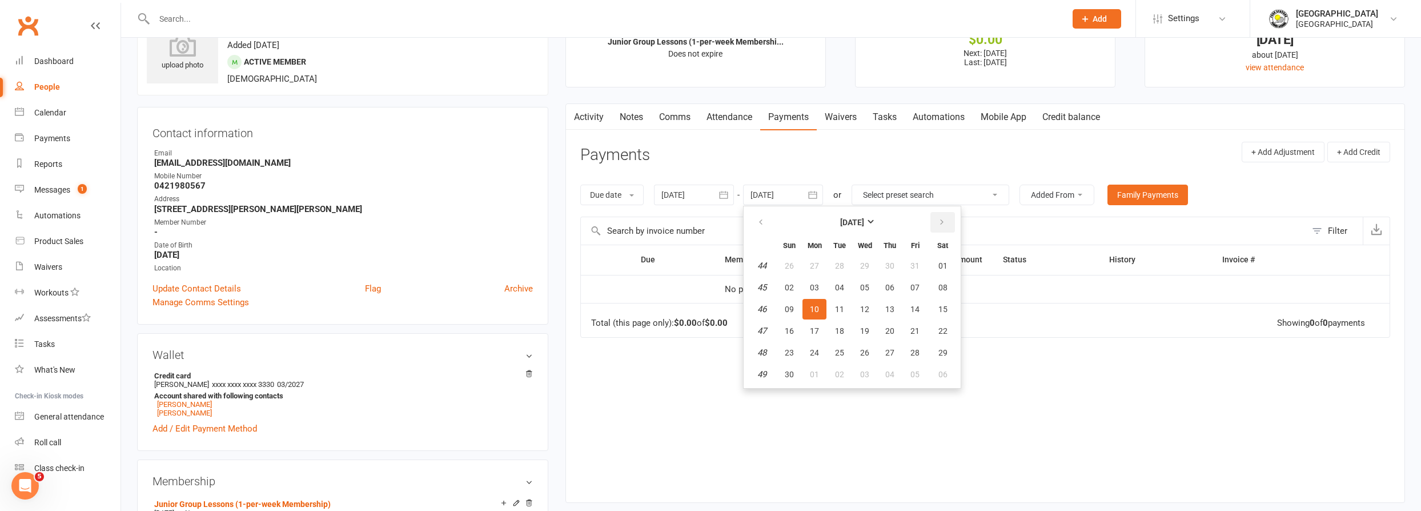
click at [935, 227] on button "button" at bounding box center [942, 222] width 25 height 21
click at [935, 226] on button "button" at bounding box center [942, 222] width 25 height 21
click at [934, 226] on button "button" at bounding box center [942, 222] width 25 height 21
click at [892, 305] on span "19" at bounding box center [889, 308] width 9 height 9
type input "19 Feb 2026"
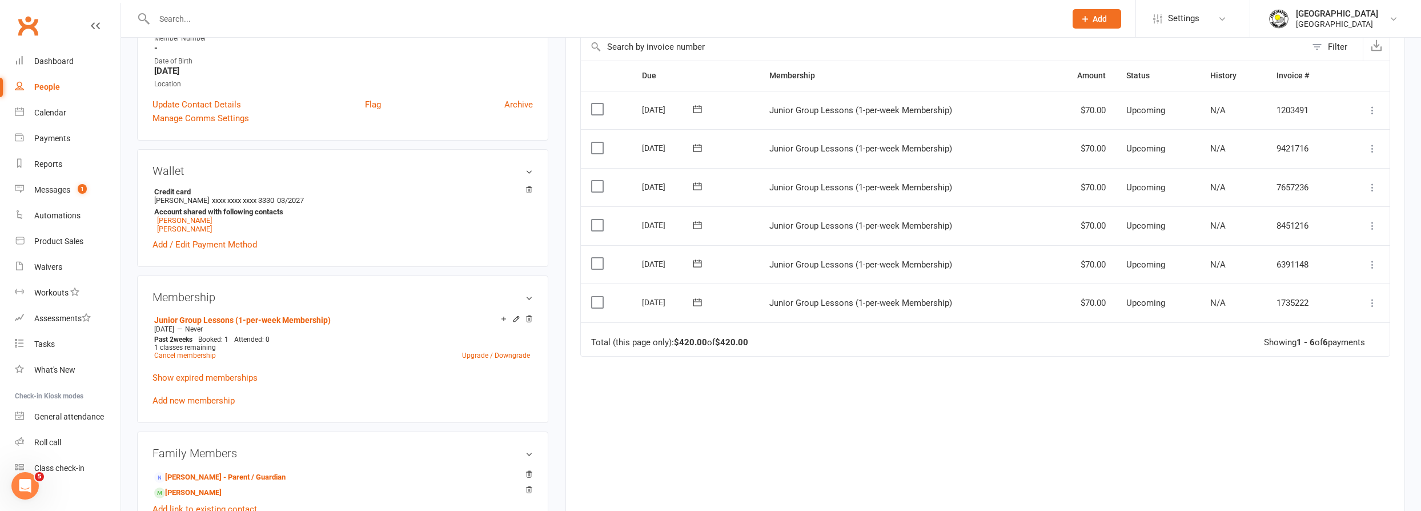
scroll to position [259, 0]
